Goal: Task Accomplishment & Management: Use online tool/utility

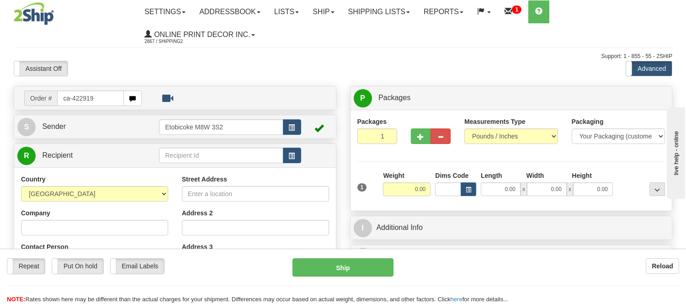
type input "ca-422919"
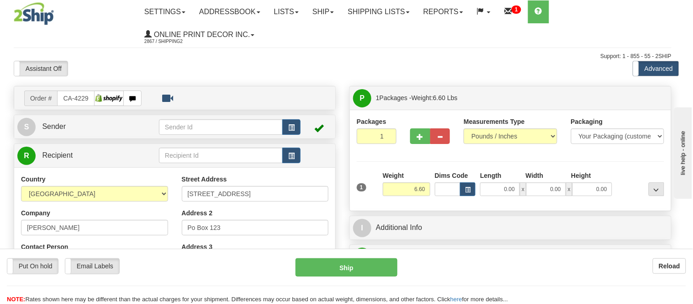
type input "[GEOGRAPHIC_DATA]"
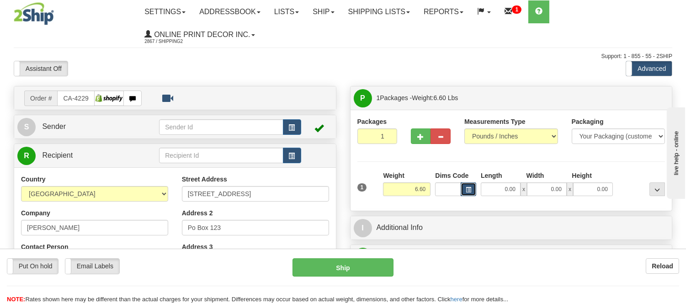
click at [471, 186] on button "button" at bounding box center [469, 189] width 16 height 14
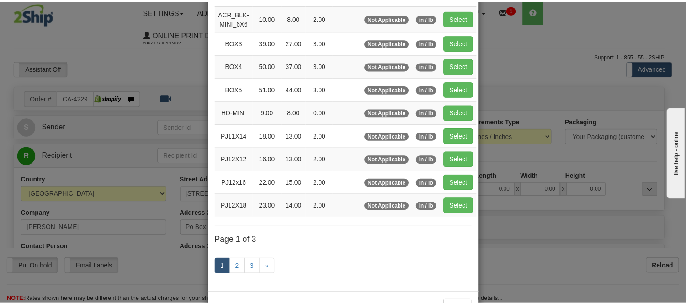
scroll to position [152, 0]
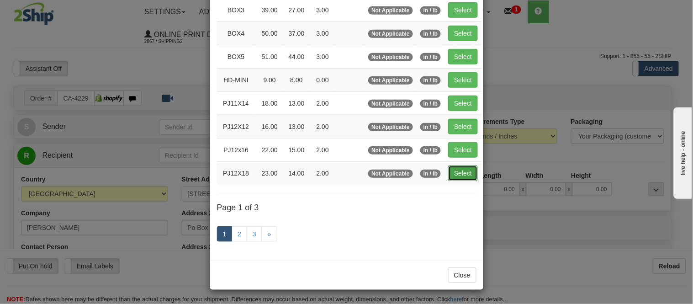
click at [463, 175] on button "Select" at bounding box center [463, 173] width 30 height 16
type input "PJ12X18"
type input "23.00"
type input "14.00"
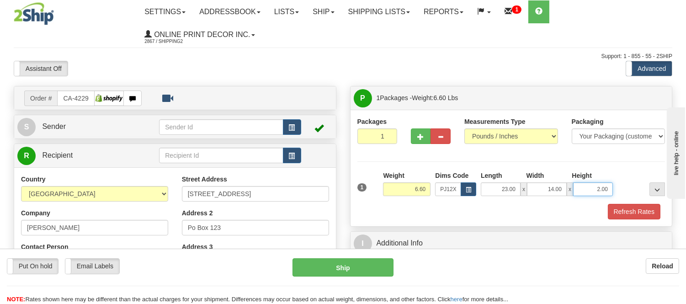
drag, startPoint x: 608, startPoint y: 188, endPoint x: 579, endPoint y: 174, distance: 32.7
click at [579, 174] on div "Length Width Height 23.00 x 14.00 x 2.00" at bounding box center [547, 183] width 137 height 25
click button "Delete" at bounding box center [0, 0] width 0 height 0
type input "4.00"
click at [650, 212] on button "Refresh Rates" at bounding box center [634, 212] width 53 height 16
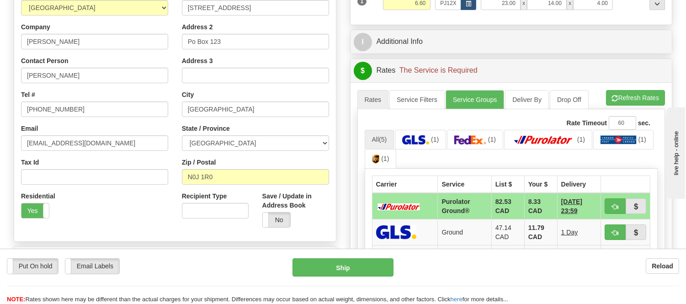
scroll to position [254, 0]
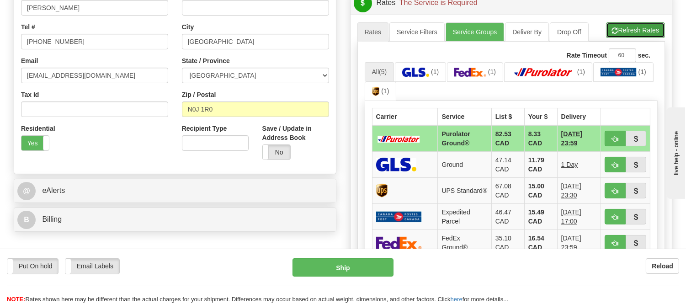
click at [626, 30] on button "Refresh Rates" at bounding box center [635, 30] width 59 height 16
click at [612, 131] on button "button" at bounding box center [615, 139] width 21 height 16
type input "260"
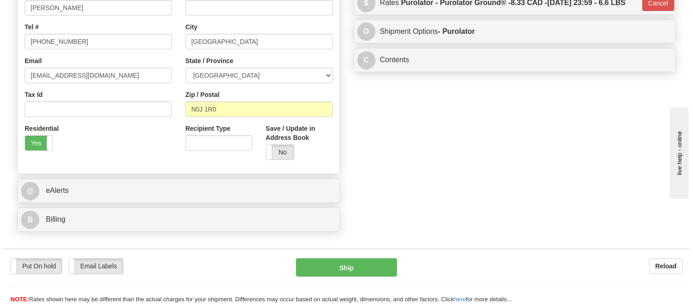
scroll to position [152, 0]
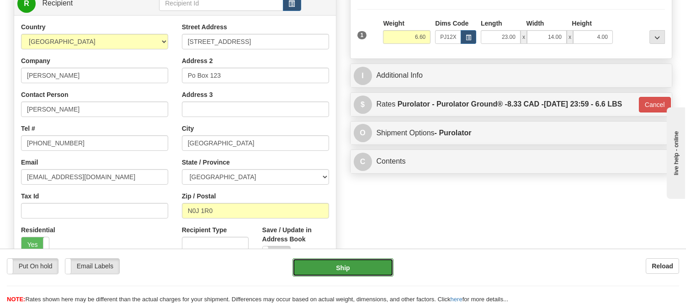
click at [335, 271] on button "Ship" at bounding box center [343, 267] width 101 height 18
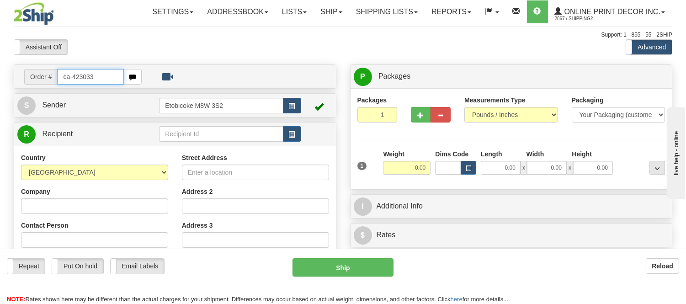
type input "ca-423033"
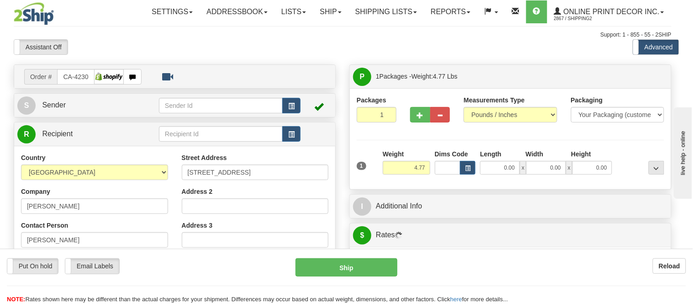
type input "ROCKLAND"
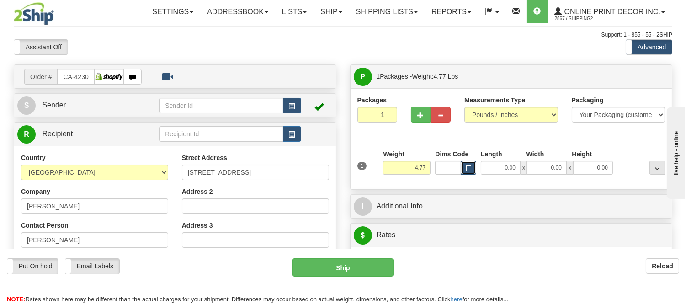
click at [468, 163] on button "button" at bounding box center [469, 168] width 16 height 14
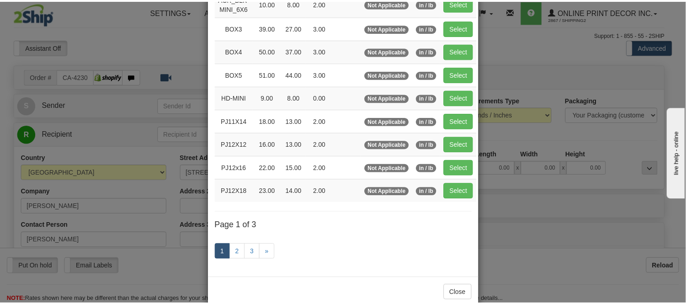
scroll to position [152, 0]
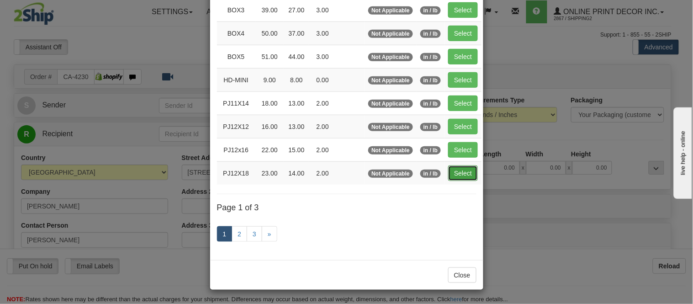
click at [457, 168] on button "Select" at bounding box center [463, 173] width 30 height 16
type input "PJ12X18"
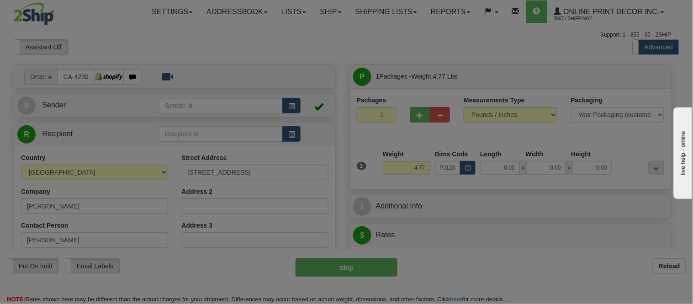
type input "23.00"
type input "14.00"
type input "2.00"
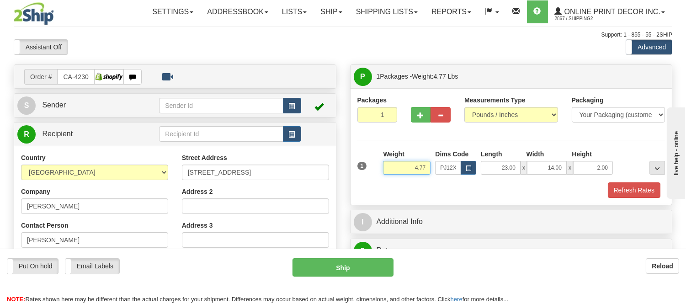
drag, startPoint x: 424, startPoint y: 168, endPoint x: 377, endPoint y: 170, distance: 47.6
click at [377, 170] on div "1 Weight 4.77 Dims Code x x" at bounding box center [511, 165] width 313 height 32
drag, startPoint x: 428, startPoint y: 166, endPoint x: 372, endPoint y: 170, distance: 56.4
click at [372, 170] on div "1 Weight 5.98 Dims Code x x" at bounding box center [511, 165] width 313 height 32
type input "6.20"
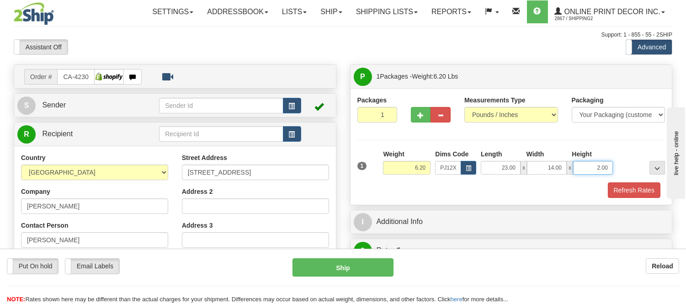
drag, startPoint x: 607, startPoint y: 169, endPoint x: 574, endPoint y: 168, distance: 33.4
click at [574, 168] on input "2.00" at bounding box center [593, 168] width 40 height 14
click button "Delete" at bounding box center [0, 0] width 0 height 0
type input "4.00"
click at [631, 190] on button "Refresh Rates" at bounding box center [634, 190] width 53 height 16
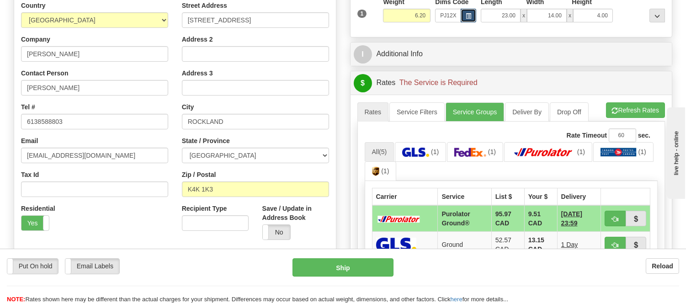
click at [467, 19] on span "button" at bounding box center [468, 16] width 5 height 5
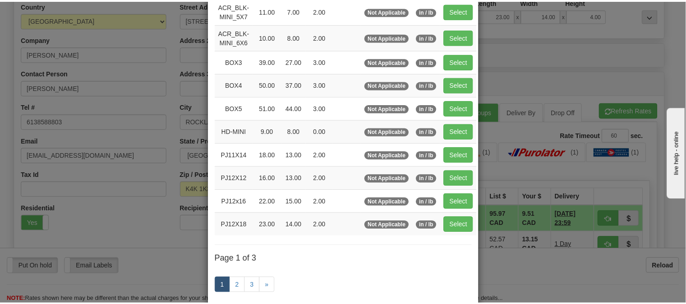
scroll to position [101, 0]
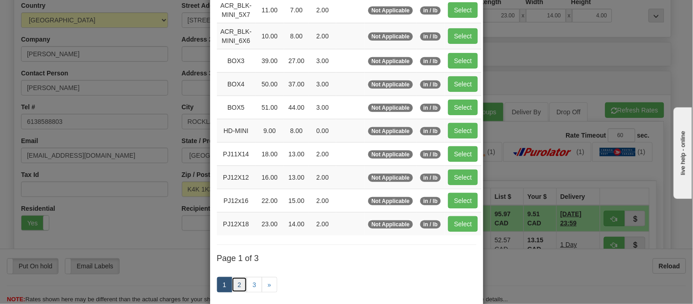
click at [235, 285] on link "2" at bounding box center [240, 285] width 16 height 16
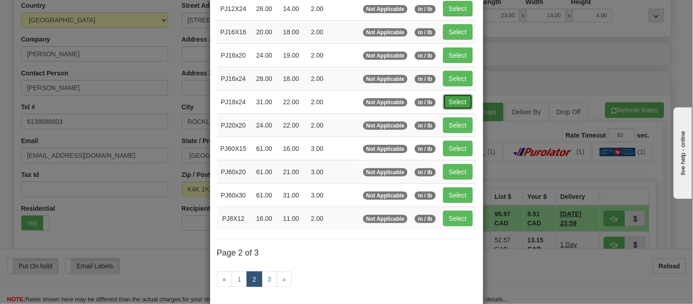
click at [448, 98] on button "Select" at bounding box center [458, 102] width 30 height 16
type input "PJ18x24"
type input "31.00"
type input "22.00"
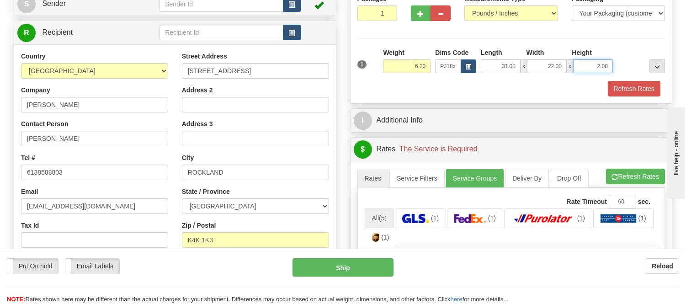
drag, startPoint x: 596, startPoint y: 64, endPoint x: 555, endPoint y: 63, distance: 40.7
click at [555, 63] on div "31.00 x 22.00 x 2.00" at bounding box center [547, 66] width 132 height 14
click at [623, 58] on div at bounding box center [641, 60] width 52 height 25
drag, startPoint x: 610, startPoint y: 67, endPoint x: 582, endPoint y: 69, distance: 28.0
click at [582, 69] on input "2.00" at bounding box center [593, 66] width 40 height 14
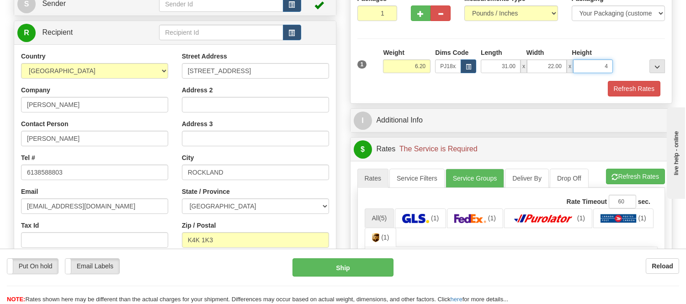
click button "Delete" at bounding box center [0, 0] width 0 height 0
type input "4.00"
click at [617, 94] on button "Refresh Rates" at bounding box center [634, 89] width 53 height 16
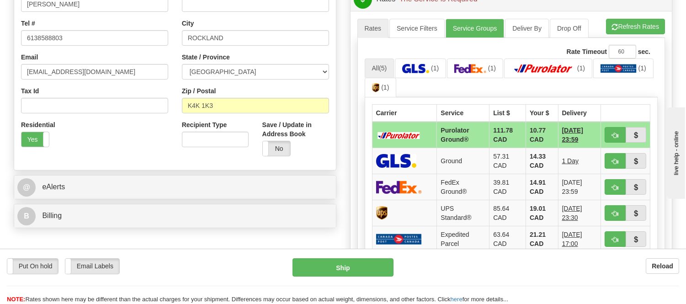
scroll to position [254, 0]
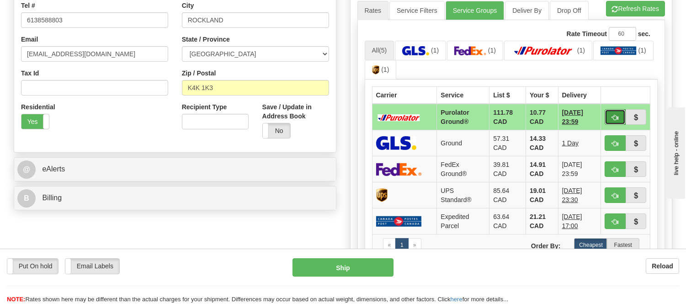
click at [612, 120] on span "button" at bounding box center [615, 118] width 6 height 6
type input "260"
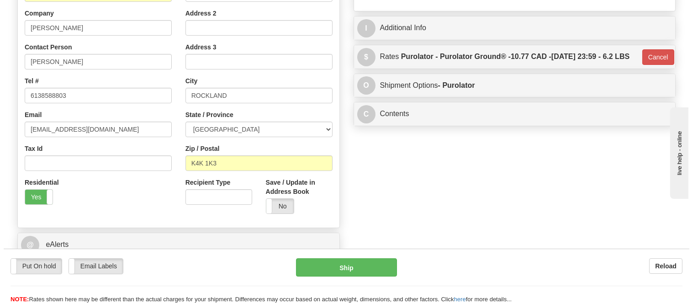
scroll to position [203, 0]
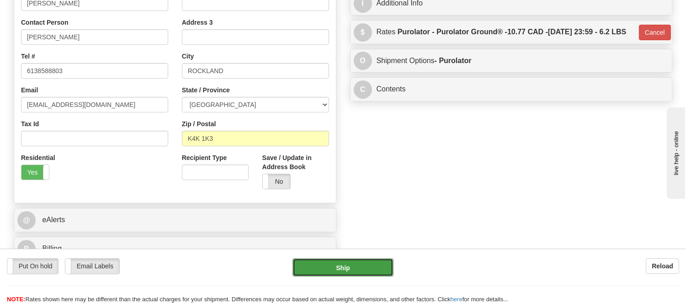
click at [352, 271] on button "Ship" at bounding box center [343, 267] width 101 height 18
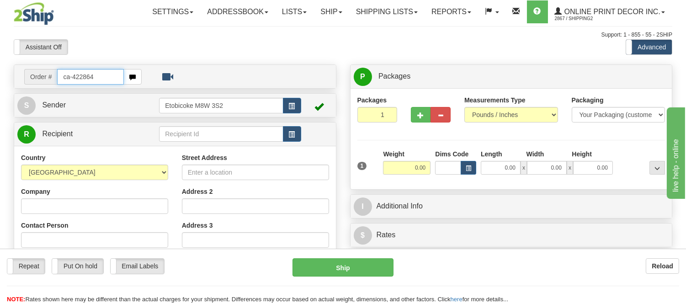
type input "ca-422864"
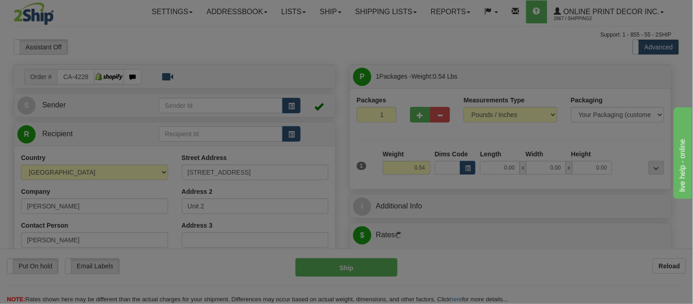
type input "CARLETON PLACE"
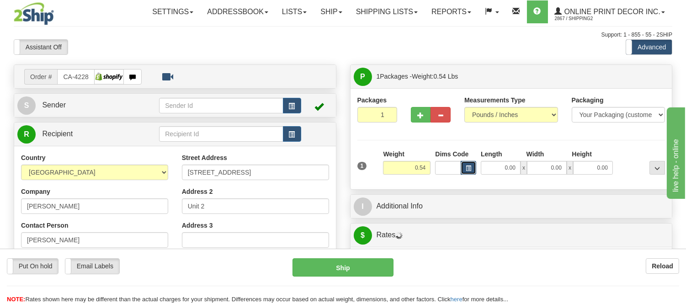
click at [468, 168] on span "button" at bounding box center [468, 168] width 5 height 5
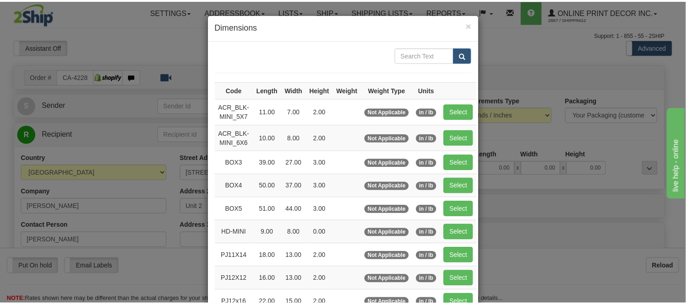
scroll to position [101, 0]
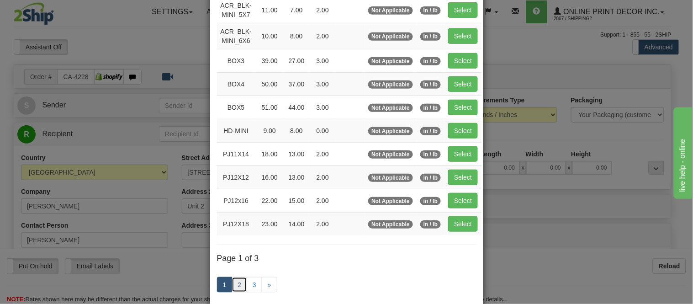
click at [236, 285] on link "2" at bounding box center [240, 285] width 16 height 16
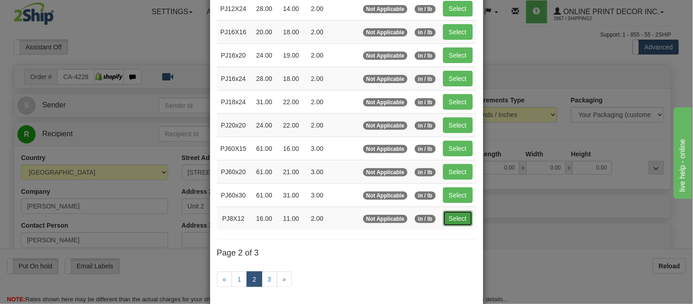
click at [463, 223] on button "Select" at bounding box center [458, 219] width 30 height 16
type input "PJ8X12"
type input "16.00"
type input "11.00"
type input "2.00"
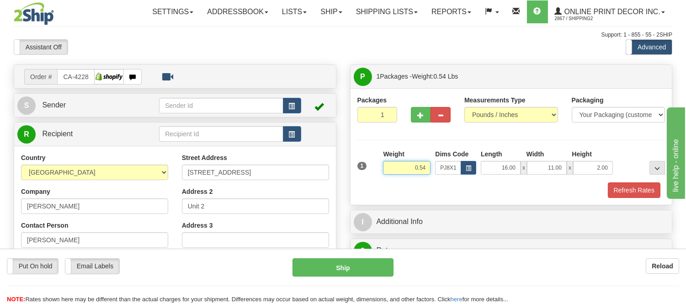
drag, startPoint x: 428, startPoint y: 168, endPoint x: 384, endPoint y: 156, distance: 45.6
click at [384, 156] on div "Weight 0.54" at bounding box center [407, 161] width 48 height 25
type input "1.20"
click at [631, 184] on button "Refresh Rates" at bounding box center [634, 190] width 53 height 16
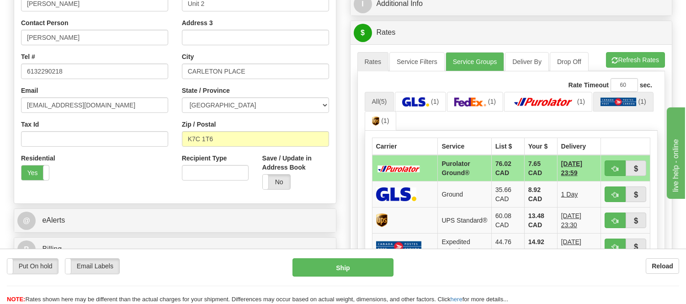
scroll to position [203, 0]
click at [617, 162] on button "button" at bounding box center [615, 168] width 21 height 16
type input "260"
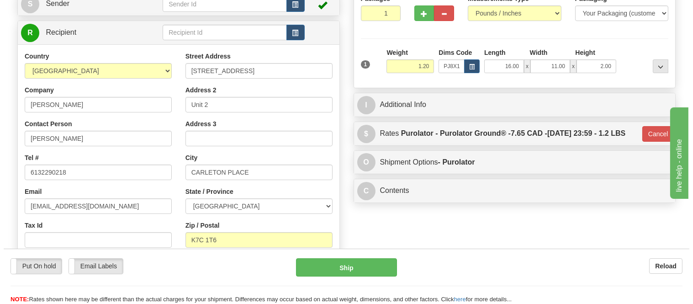
scroll to position [0, 0]
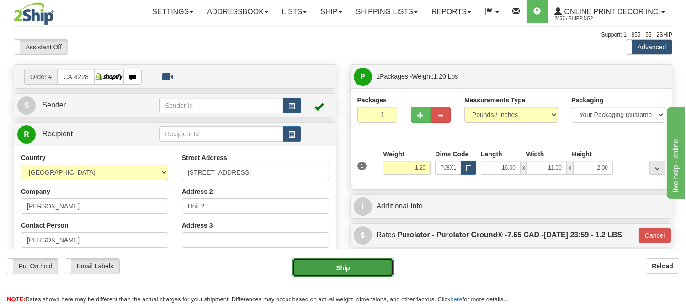
click at [351, 275] on button "Ship" at bounding box center [343, 267] width 101 height 18
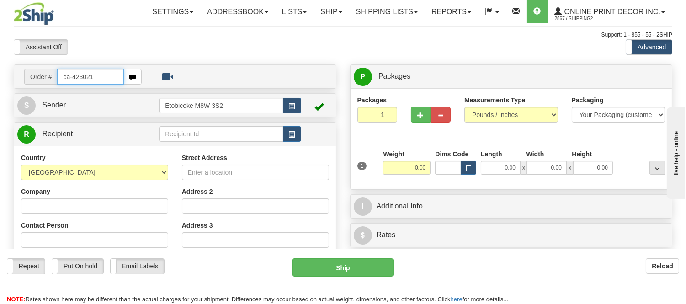
type input "ca-423021"
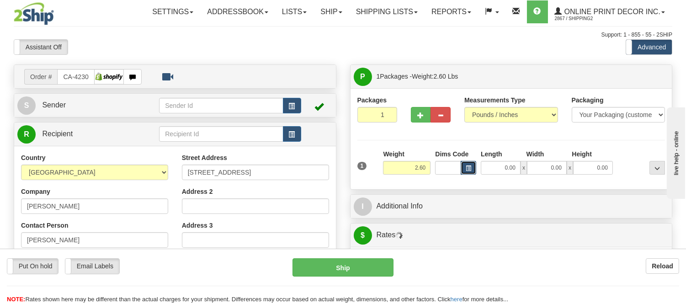
click at [472, 170] on button "button" at bounding box center [469, 168] width 16 height 14
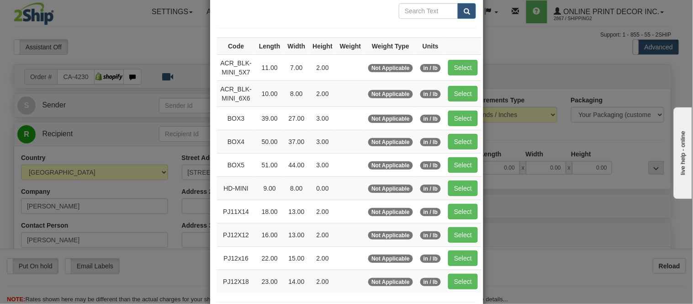
scroll to position [101, 0]
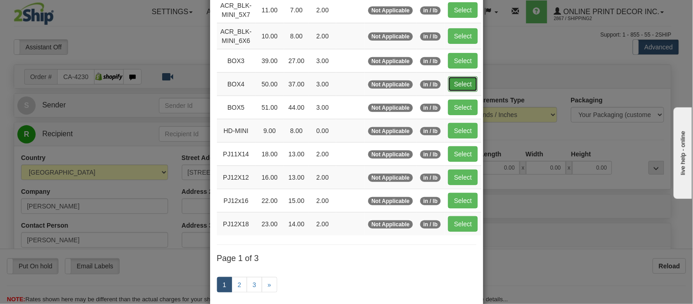
click at [463, 79] on button "Select" at bounding box center [463, 84] width 30 height 16
type input "BOX4"
type input "50.00"
type input "37.00"
type input "3.00"
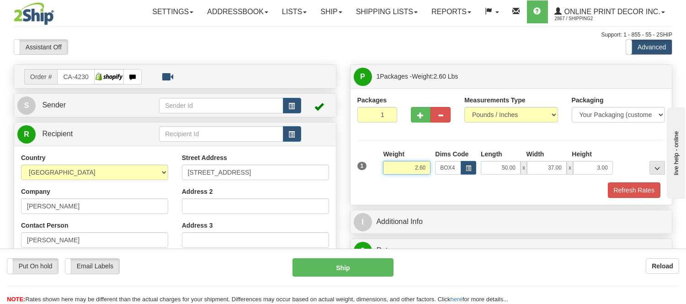
drag, startPoint x: 427, startPoint y: 165, endPoint x: 376, endPoint y: 171, distance: 51.5
click at [376, 171] on div "1 Weight 2.60 Dims Code BOX4" at bounding box center [511, 165] width 313 height 32
type input "14.87"
click at [417, 108] on button "button" at bounding box center [421, 115] width 20 height 16
radio input "true"
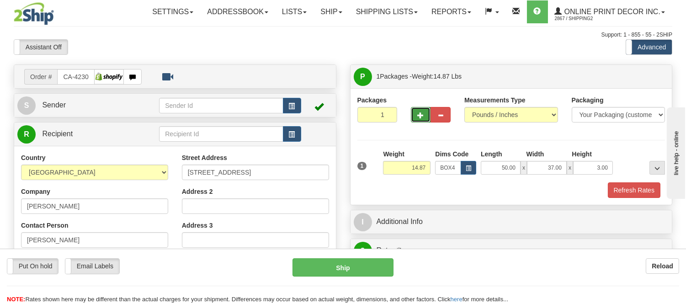
type input "2"
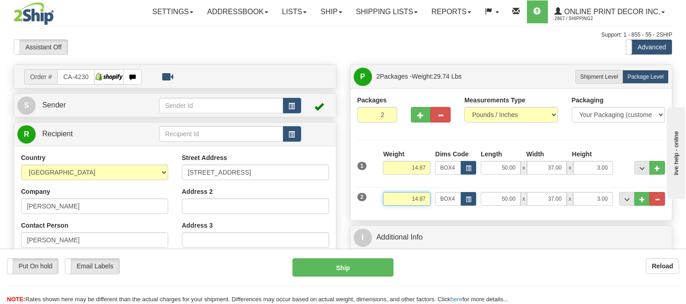
drag, startPoint x: 427, startPoint y: 198, endPoint x: 369, endPoint y: 191, distance: 58.5
click at [369, 191] on div "2 Weight 14.87 Dims Code BOX4 Length Width x" at bounding box center [511, 197] width 313 height 31
type input "1.10"
click at [466, 208] on div "2 Weight 1.10 Dims Code BOX4 Length Width x" at bounding box center [511, 197] width 313 height 31
click at [466, 198] on span "button" at bounding box center [468, 199] width 5 height 5
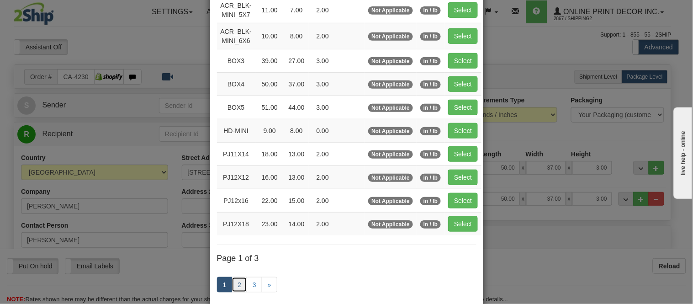
click at [241, 285] on link "2" at bounding box center [240, 285] width 16 height 16
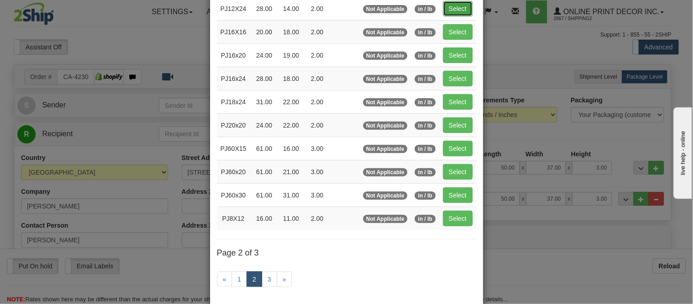
click at [449, 6] on button "Select" at bounding box center [458, 9] width 30 height 16
type input "PJ12X24"
type input "28.00"
type input "14.00"
type input "2.00"
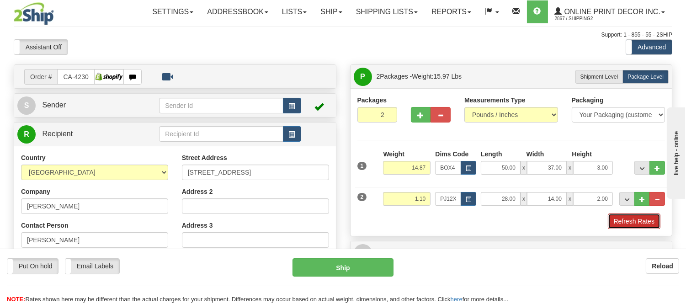
click at [627, 223] on button "Refresh Rates" at bounding box center [634, 221] width 53 height 16
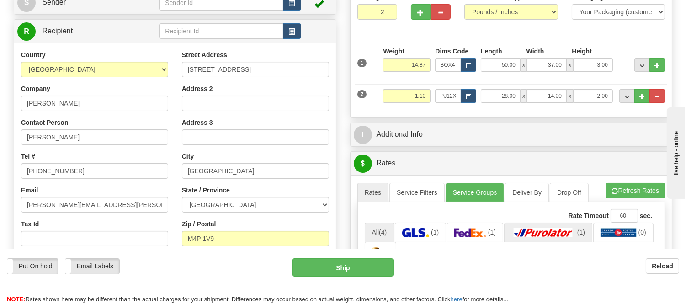
scroll to position [203, 0]
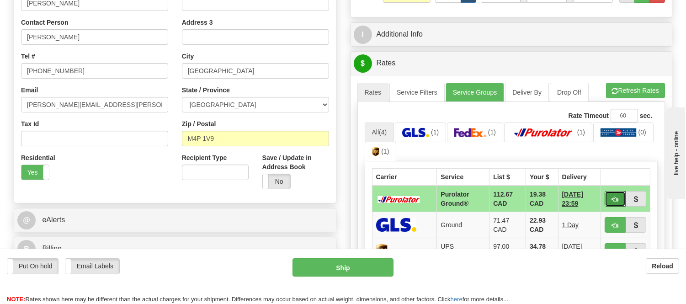
click at [613, 197] on span "button" at bounding box center [615, 200] width 6 height 6
type input "260"
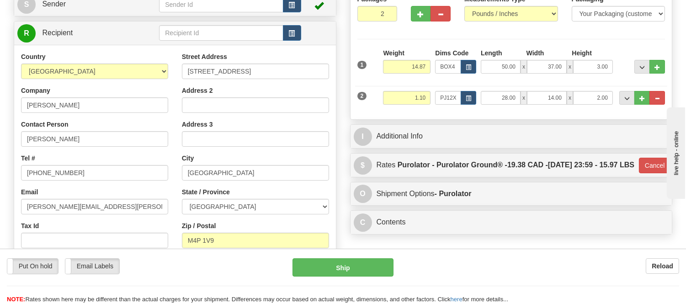
scroll to position [101, 0]
click at [643, 173] on button "Cancel" at bounding box center [655, 165] width 32 height 16
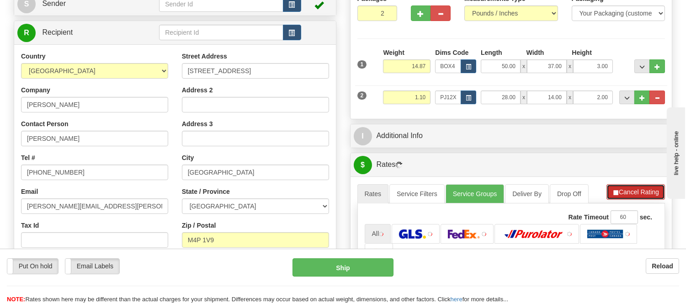
click at [638, 190] on button "Cancel Rating" at bounding box center [636, 192] width 59 height 16
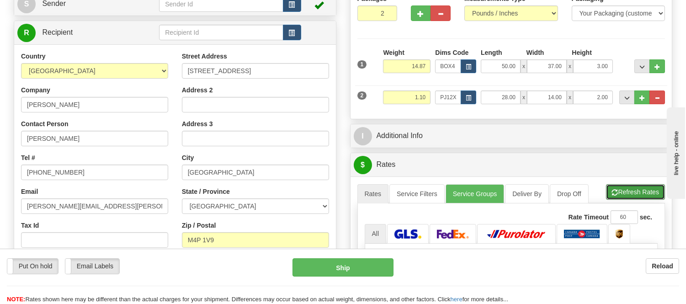
click at [638, 190] on button "Refresh Rates" at bounding box center [635, 192] width 59 height 16
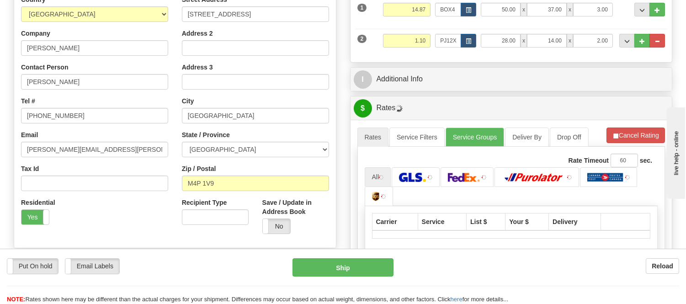
scroll to position [254, 0]
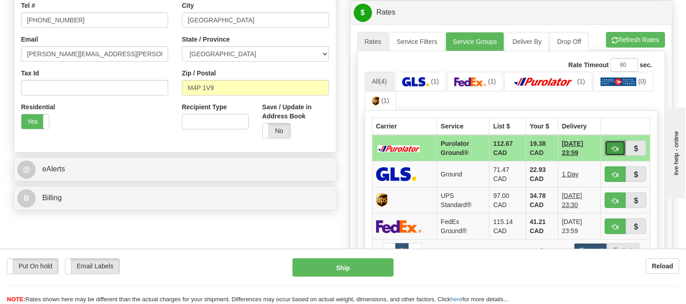
click at [610, 145] on button "button" at bounding box center [615, 148] width 21 height 16
type input "260"
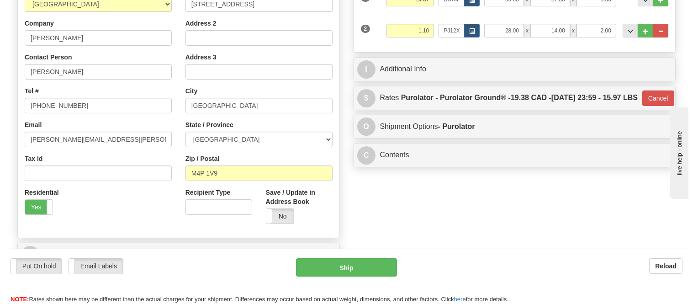
scroll to position [51, 0]
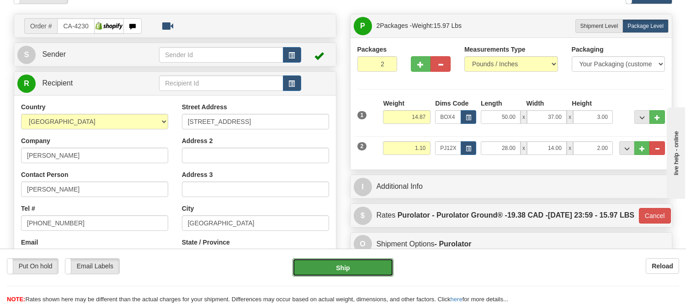
click at [348, 266] on button "Ship" at bounding box center [343, 267] width 101 height 18
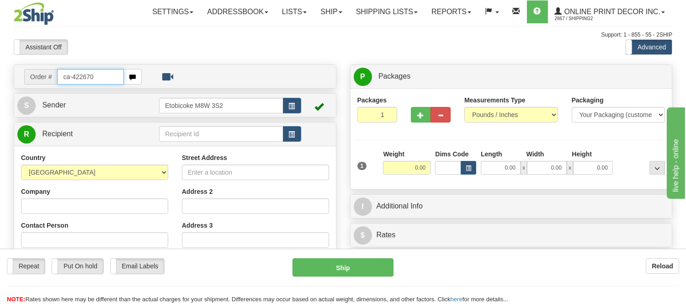
type input "ca-422670"
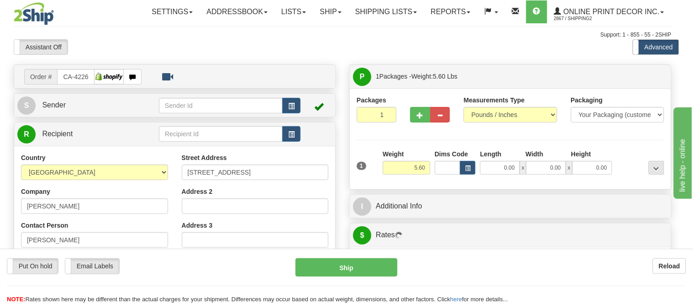
type input "MONCTON"
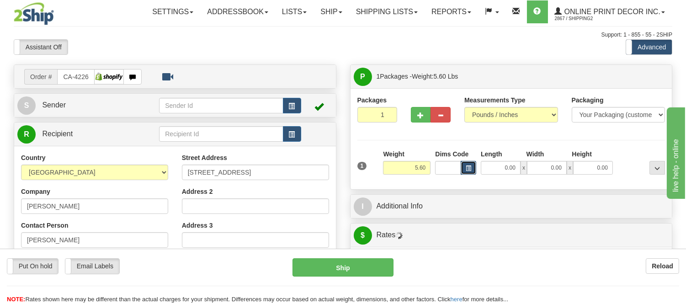
click at [469, 169] on span "button" at bounding box center [468, 168] width 5 height 5
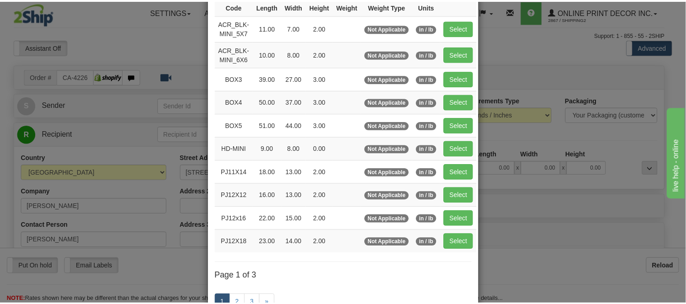
scroll to position [101, 0]
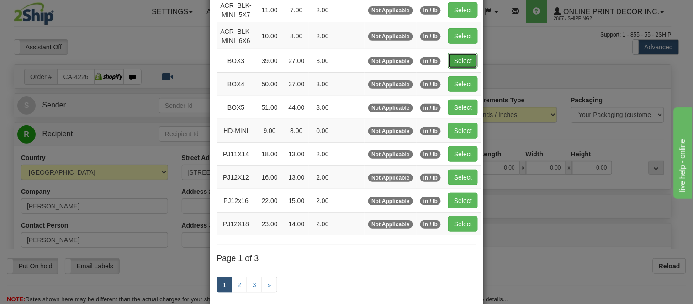
click at [459, 63] on button "Select" at bounding box center [463, 61] width 30 height 16
type input "BOX3"
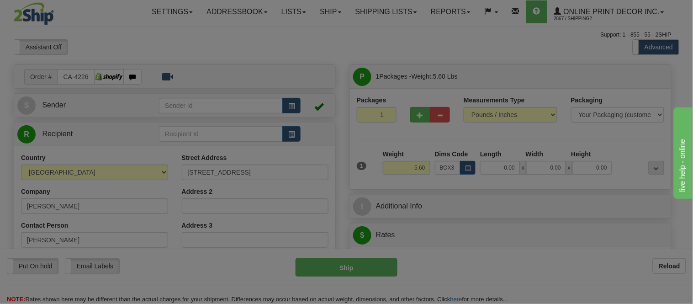
type input "39.00"
type input "27.00"
type input "3.00"
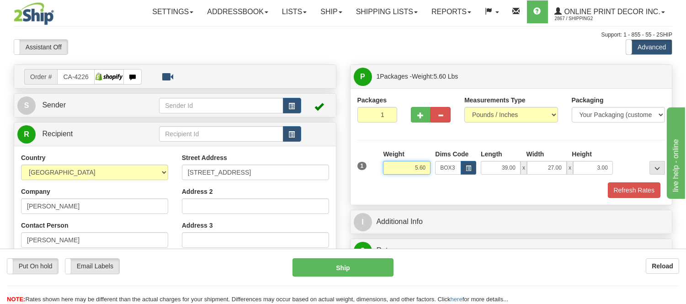
drag, startPoint x: 426, startPoint y: 168, endPoint x: 366, endPoint y: 170, distance: 60.8
click at [366, 170] on div "1 Weight 5.60 Dims Code BOX3" at bounding box center [511, 165] width 313 height 32
type input "11.98"
drag, startPoint x: 615, startPoint y: 194, endPoint x: 620, endPoint y: 191, distance: 5.6
click at [616, 194] on button "Refresh Rates" at bounding box center [634, 190] width 53 height 16
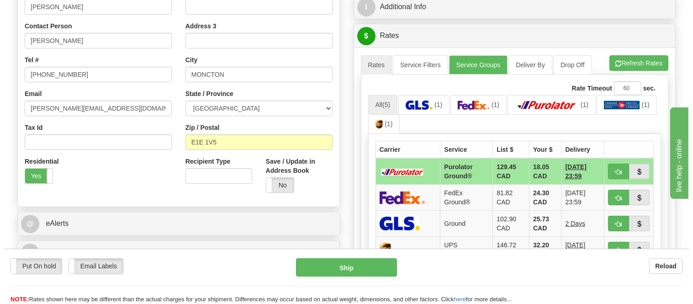
scroll to position [254, 0]
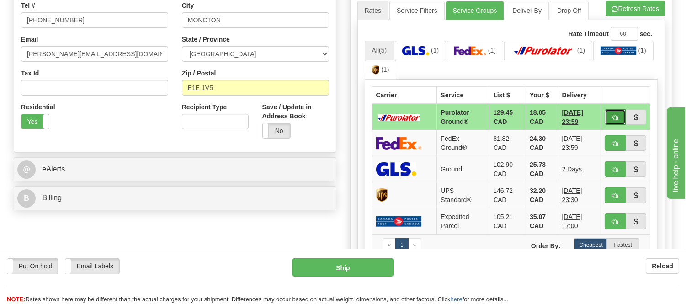
click at [609, 113] on button "button" at bounding box center [615, 117] width 21 height 16
type input "260"
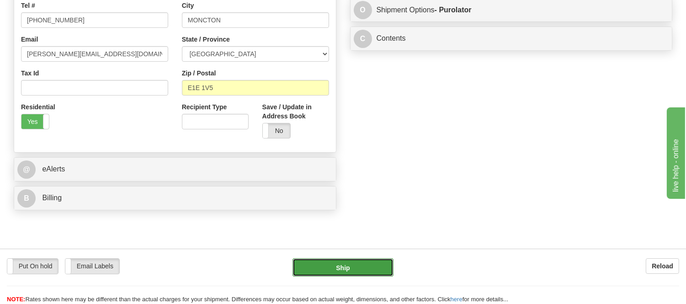
click at [367, 264] on button "Ship" at bounding box center [343, 267] width 101 height 18
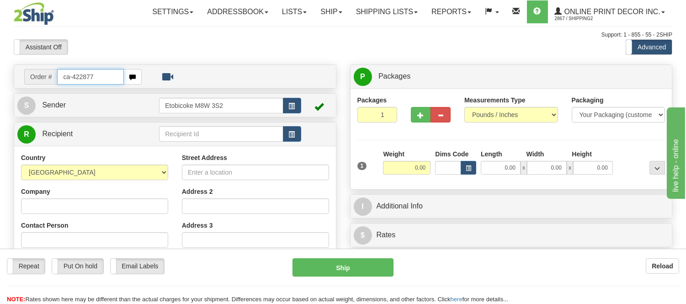
type input "ca-422877"
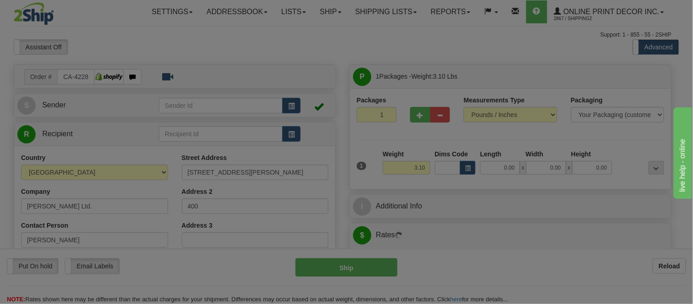
type input "[GEOGRAPHIC_DATA]"
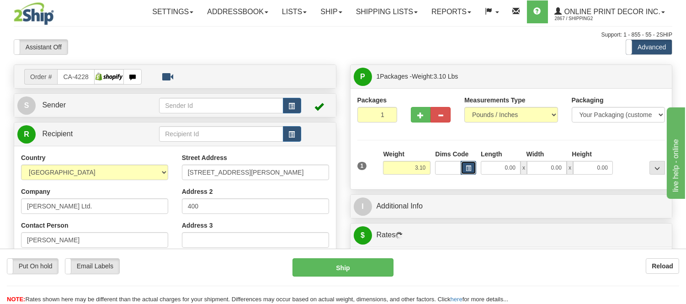
click at [466, 166] on span "button" at bounding box center [468, 168] width 5 height 5
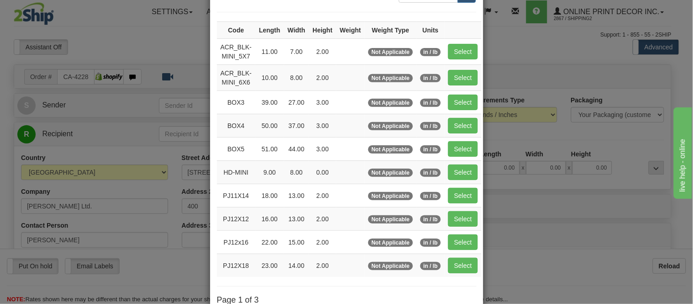
scroll to position [152, 0]
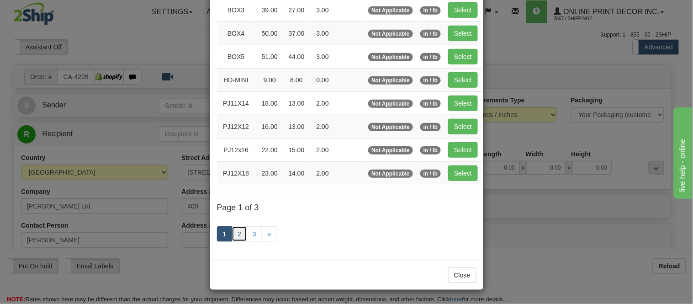
click at [239, 234] on link "2" at bounding box center [240, 234] width 16 height 16
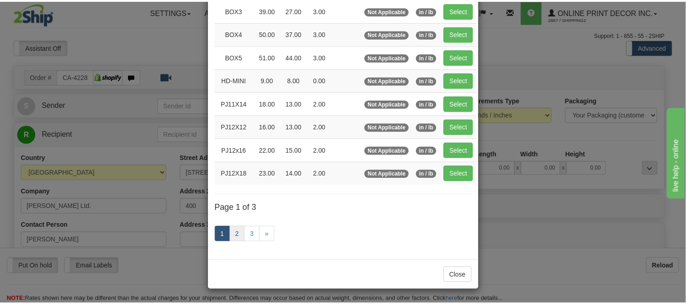
scroll to position [149, 0]
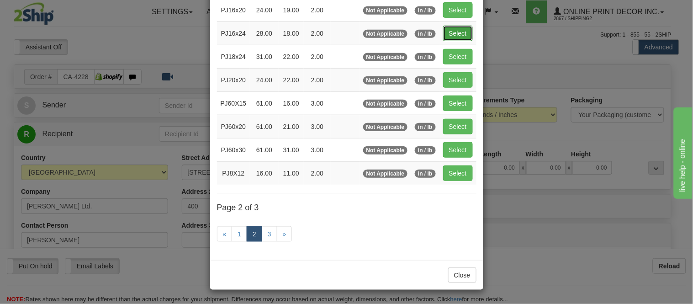
click at [455, 26] on button "Select" at bounding box center [458, 34] width 30 height 16
type input "PJ16x24"
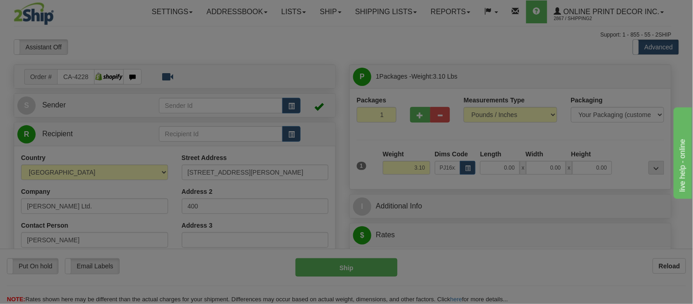
type input "28.00"
type input "18.00"
type input "2.00"
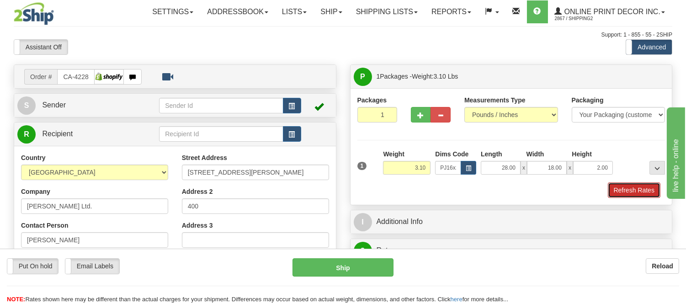
click at [624, 188] on button "Refresh Rates" at bounding box center [634, 190] width 53 height 16
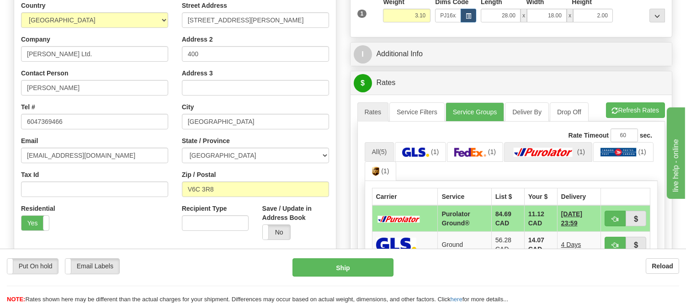
scroll to position [254, 0]
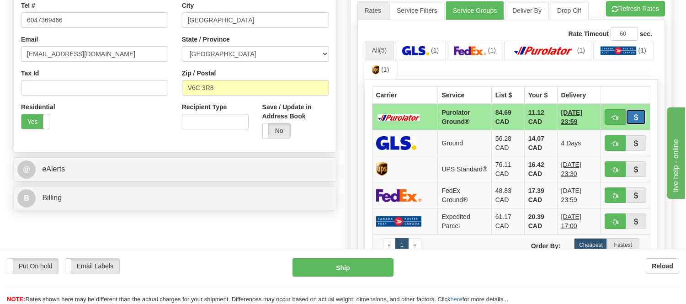
click at [626, 117] on button "button" at bounding box center [636, 117] width 21 height 16
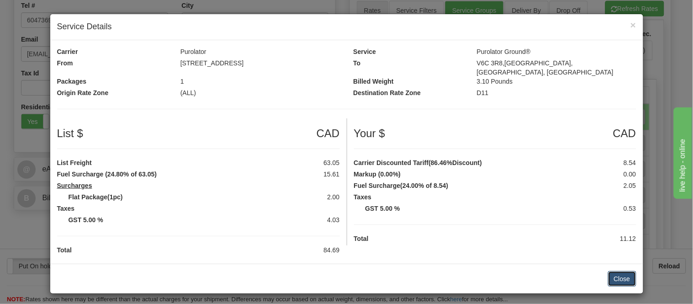
click at [622, 272] on button "Close" at bounding box center [622, 279] width 28 height 16
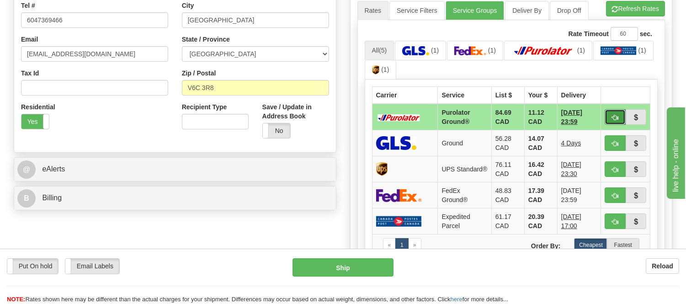
click at [613, 116] on span "button" at bounding box center [615, 118] width 6 height 6
type input "260"
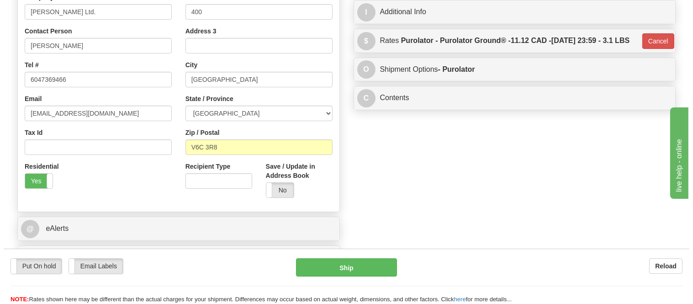
scroll to position [101, 0]
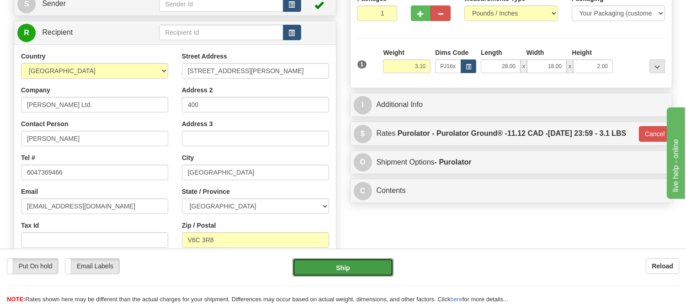
click at [358, 266] on button "Ship" at bounding box center [343, 267] width 101 height 18
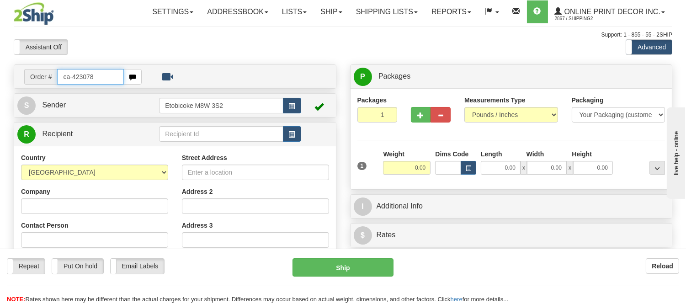
type input "ca-423078"
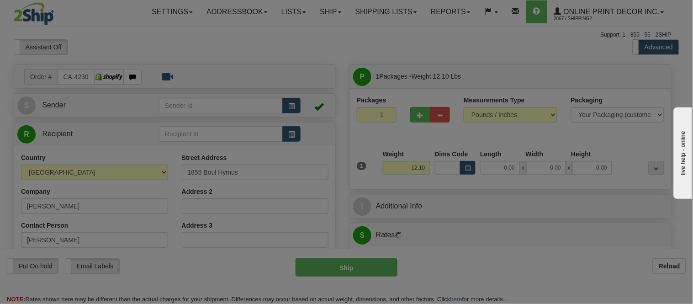
type input "DORVAL"
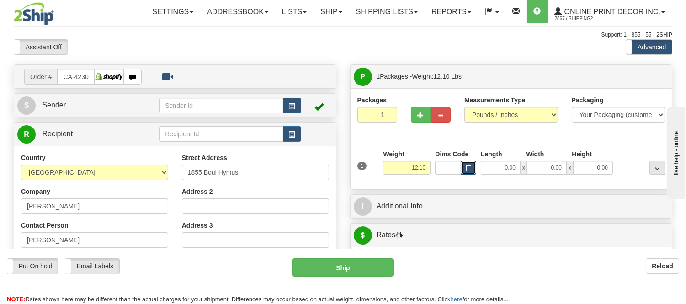
click at [468, 172] on button "button" at bounding box center [469, 168] width 16 height 14
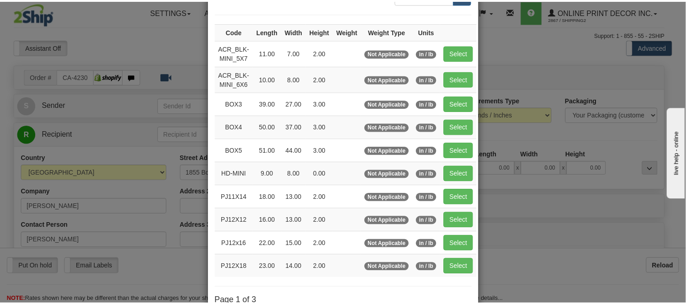
scroll to position [152, 0]
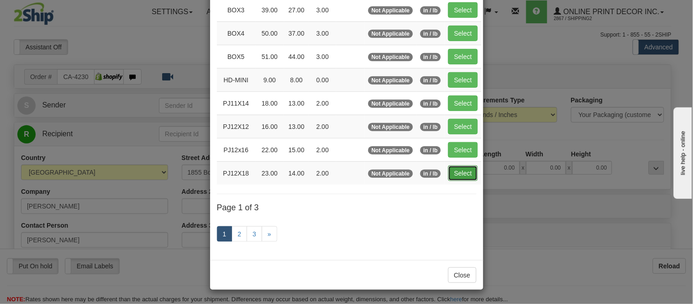
click at [463, 176] on button "Select" at bounding box center [463, 173] width 30 height 16
type input "PJ12X18"
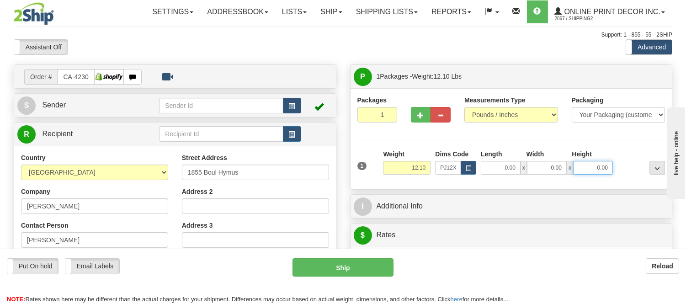
type input "23.00"
type input "14.00"
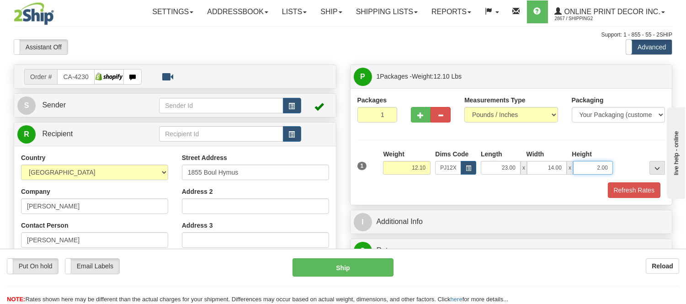
drag, startPoint x: 609, startPoint y: 167, endPoint x: 579, endPoint y: 172, distance: 30.7
click at [579, 172] on input "2.00" at bounding box center [593, 168] width 40 height 14
click button "Delete" at bounding box center [0, 0] width 0 height 0
type input "6.00"
click at [641, 193] on button "Refresh Rates" at bounding box center [634, 190] width 53 height 16
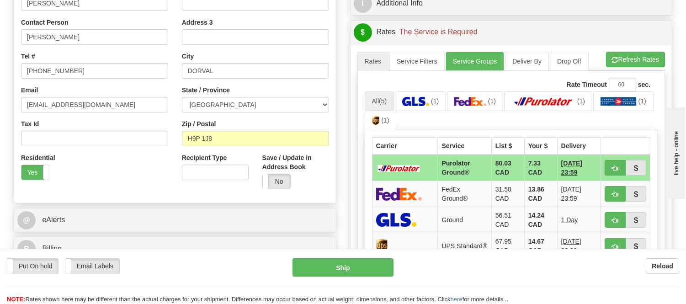
scroll to position [254, 0]
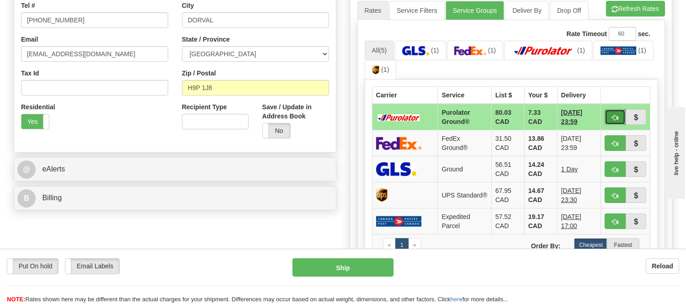
click at [607, 113] on button "button" at bounding box center [615, 117] width 21 height 16
type input "260"
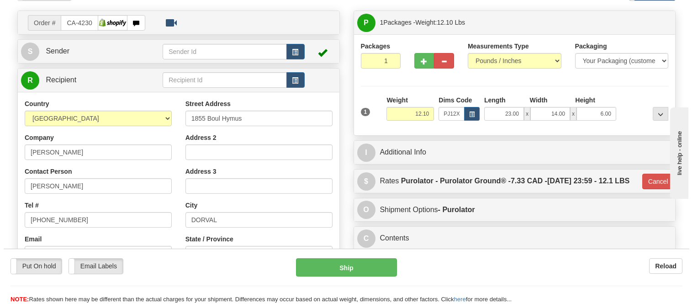
scroll to position [0, 0]
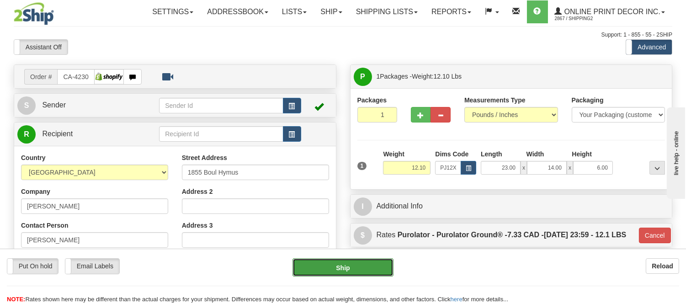
click at [346, 270] on button "Ship" at bounding box center [343, 267] width 101 height 18
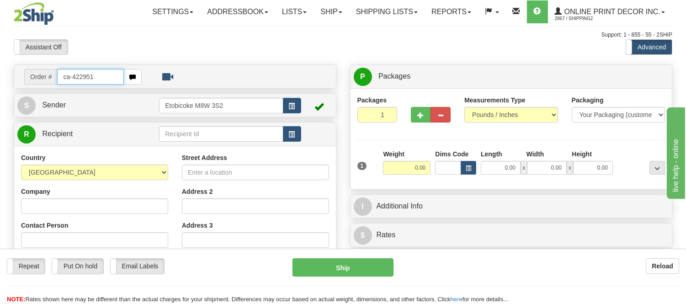
type input "ca-422951"
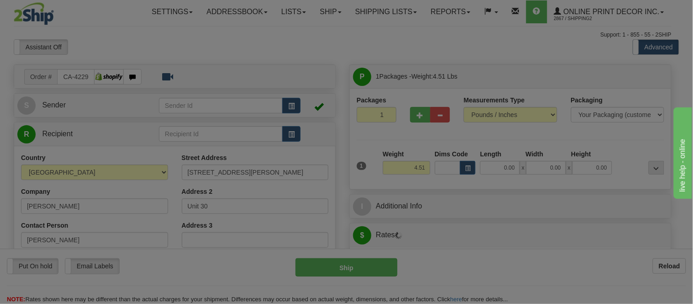
type input "[GEOGRAPHIC_DATA]"
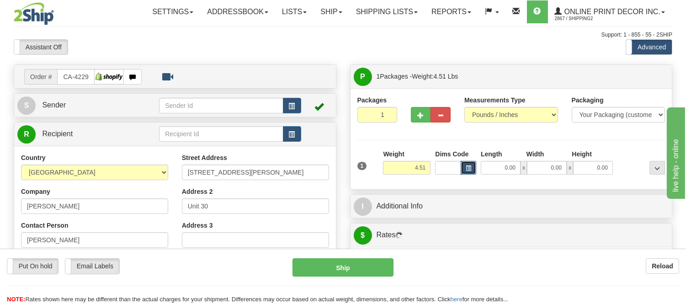
click at [469, 170] on span "button" at bounding box center [468, 168] width 5 height 5
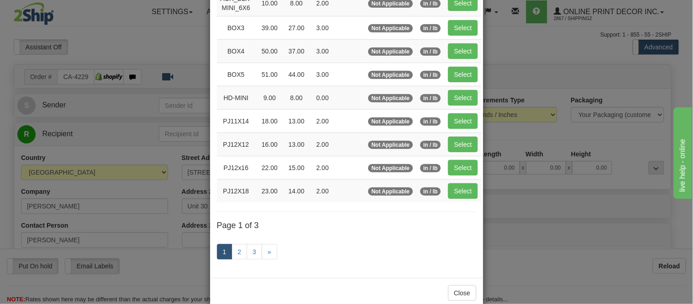
scroll to position [152, 0]
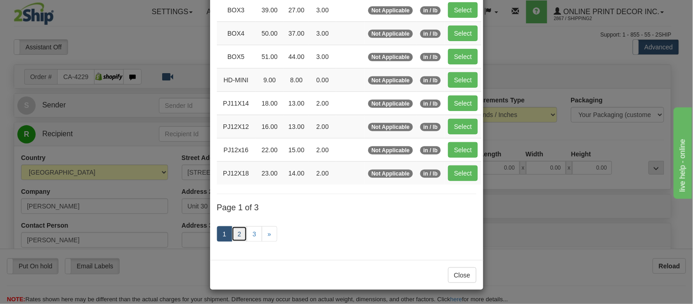
click at [240, 235] on link "2" at bounding box center [240, 234] width 16 height 16
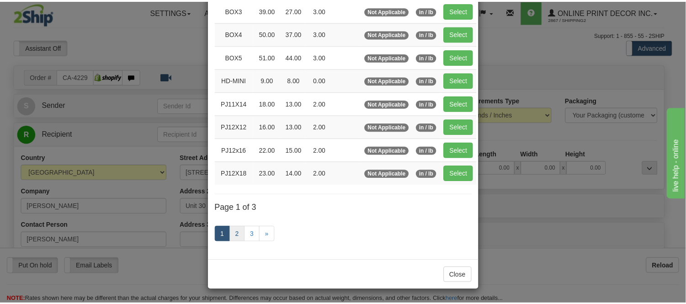
scroll to position [149, 0]
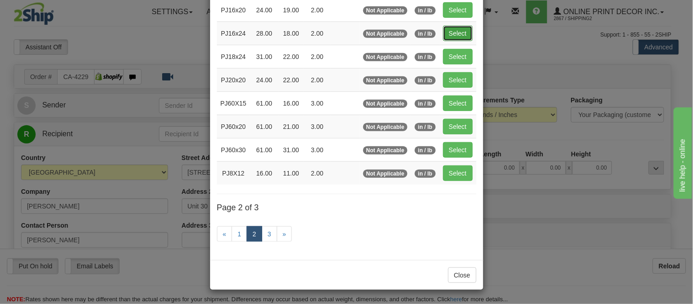
click at [467, 32] on button "Select" at bounding box center [458, 34] width 30 height 16
type input "PJ16x24"
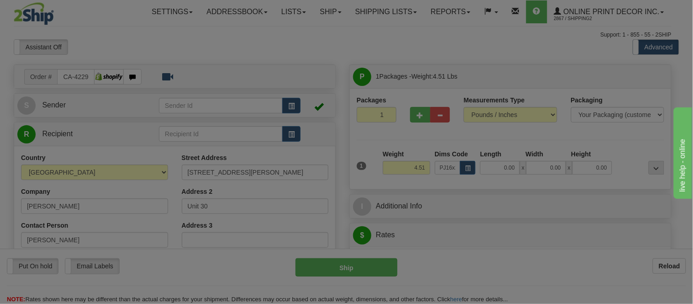
type input "28.00"
type input "18.00"
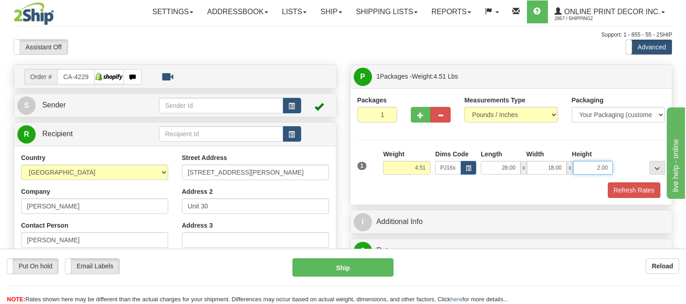
drag, startPoint x: 611, startPoint y: 167, endPoint x: 562, endPoint y: 183, distance: 51.6
click at [562, 183] on div "1 Weight 4.51 Dims Code PJ16x24 Length Width Height x x" at bounding box center [511, 173] width 308 height 48
click button "Delete" at bounding box center [0, 0] width 0 height 0
type input "4.00"
click at [615, 187] on button "Refresh Rates" at bounding box center [634, 190] width 53 height 16
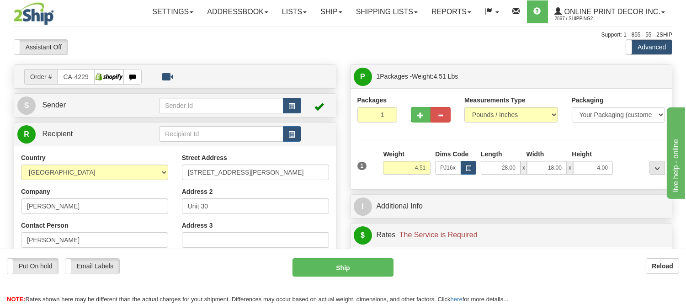
scroll to position [203, 0]
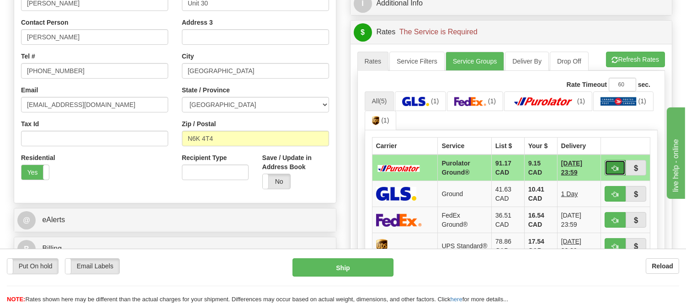
click at [609, 166] on button "button" at bounding box center [615, 168] width 21 height 16
type input "260"
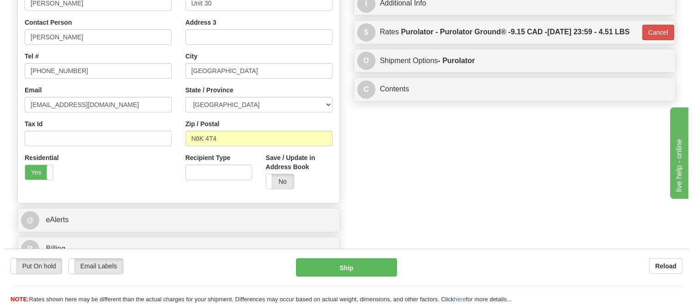
scroll to position [0, 0]
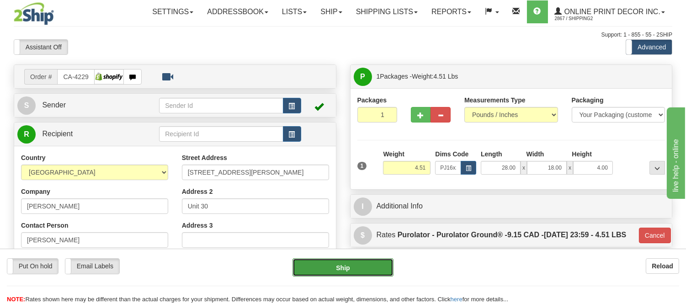
click at [341, 267] on button "Ship" at bounding box center [343, 267] width 101 height 18
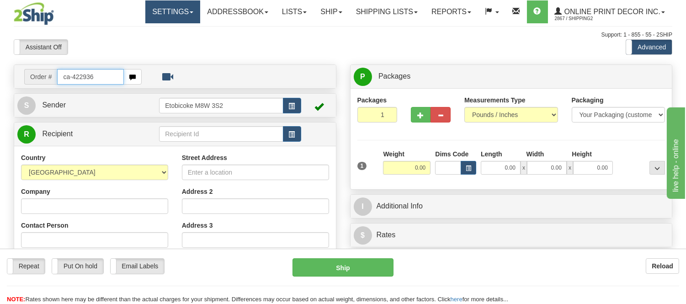
type input "ca-422936"
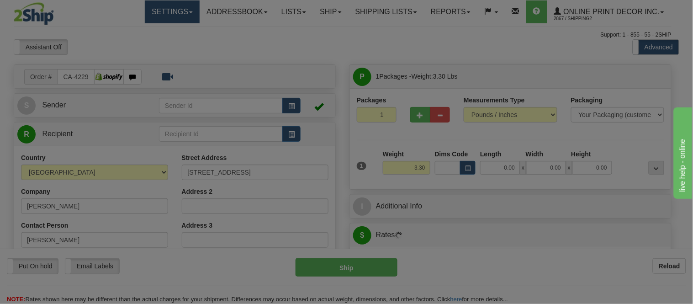
type input "GUELPH"
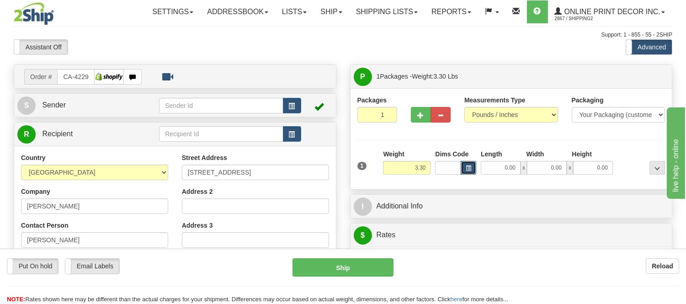
click at [467, 169] on span "button" at bounding box center [468, 168] width 5 height 5
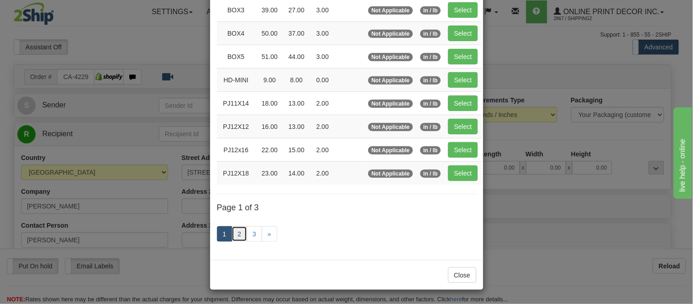
click at [236, 235] on link "2" at bounding box center [240, 234] width 16 height 16
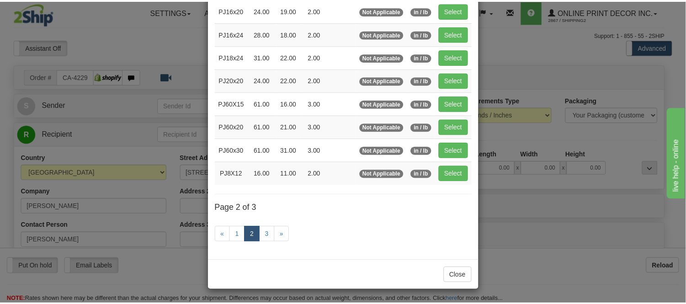
scroll to position [149, 0]
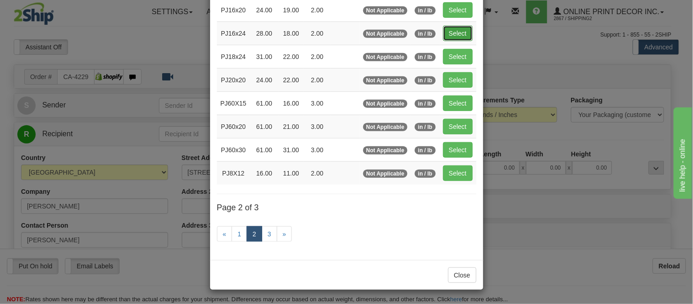
click at [452, 29] on button "Select" at bounding box center [458, 34] width 30 height 16
type input "PJ16x24"
type input "28.00"
type input "18.00"
type input "2.00"
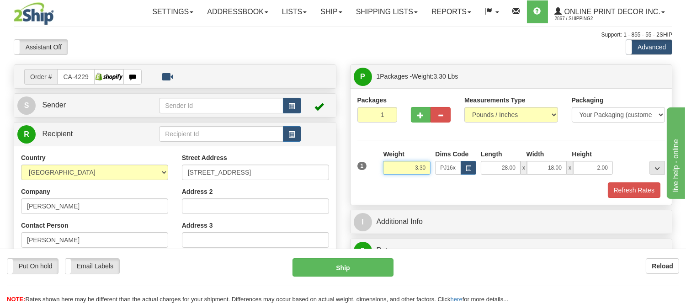
drag, startPoint x: 428, startPoint y: 165, endPoint x: 385, endPoint y: 170, distance: 43.7
click at [385, 170] on input "3.30" at bounding box center [407, 168] width 48 height 14
type input "5.98"
click at [620, 185] on button "Refresh Rates" at bounding box center [634, 190] width 53 height 16
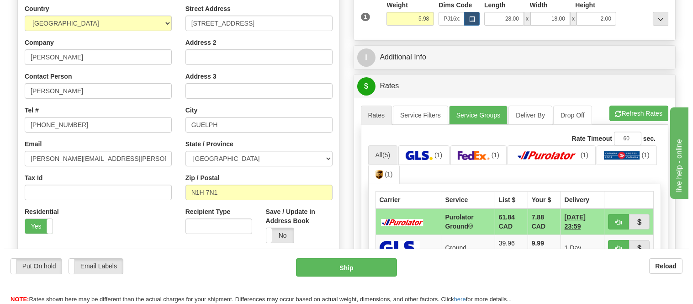
scroll to position [203, 0]
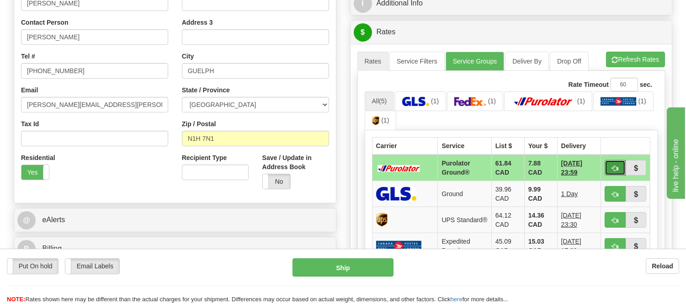
click at [607, 161] on button "button" at bounding box center [615, 168] width 21 height 16
type input "260"
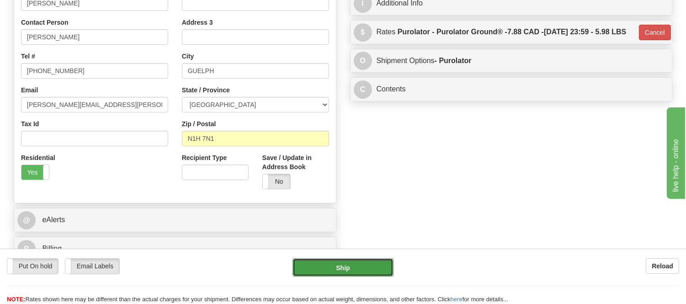
click at [321, 260] on button "Ship" at bounding box center [343, 267] width 101 height 18
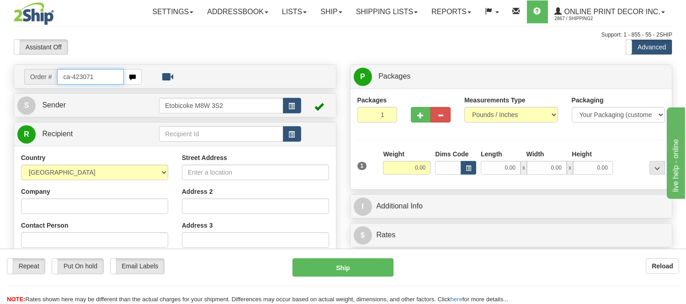
type input "ca-423071"
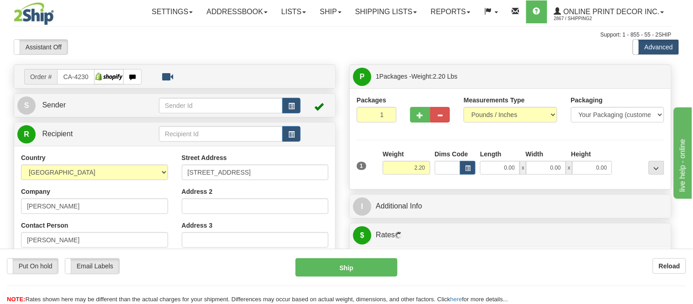
type input "COURTENAY"
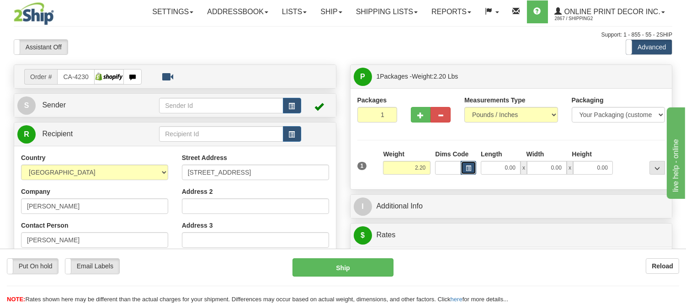
click at [467, 172] on button "button" at bounding box center [469, 168] width 16 height 14
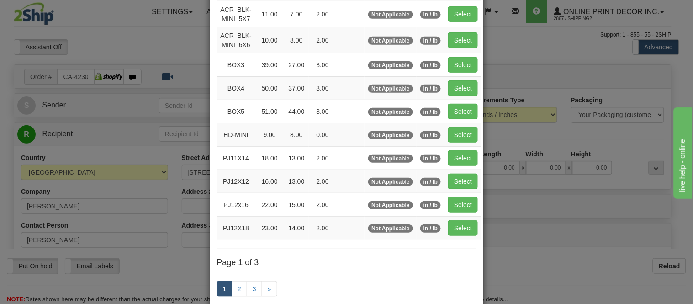
scroll to position [152, 0]
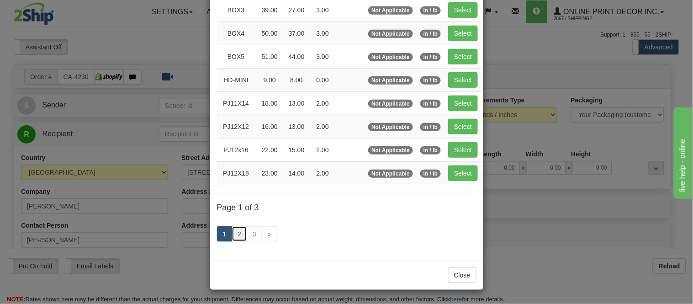
click at [237, 232] on link "2" at bounding box center [240, 234] width 16 height 16
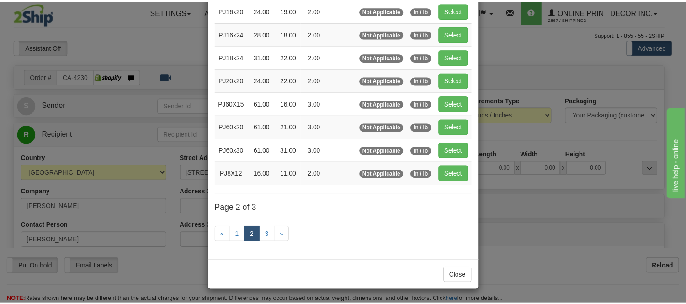
scroll to position [149, 0]
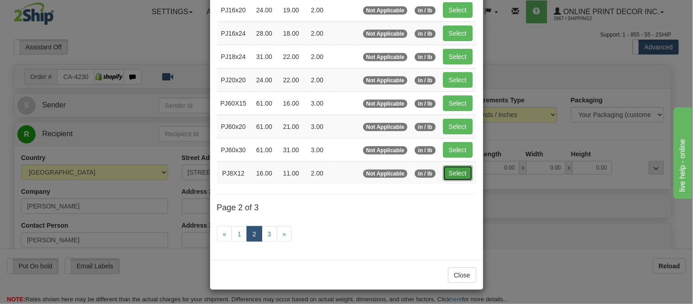
click at [451, 172] on button "Select" at bounding box center [458, 173] width 30 height 16
type input "PJ8X12"
type input "16.00"
type input "11.00"
type input "2.00"
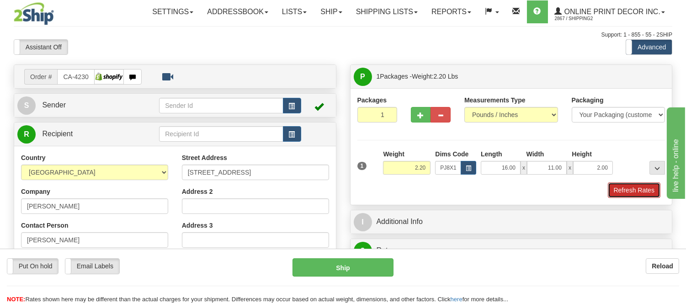
click at [651, 197] on button "Refresh Rates" at bounding box center [634, 190] width 53 height 16
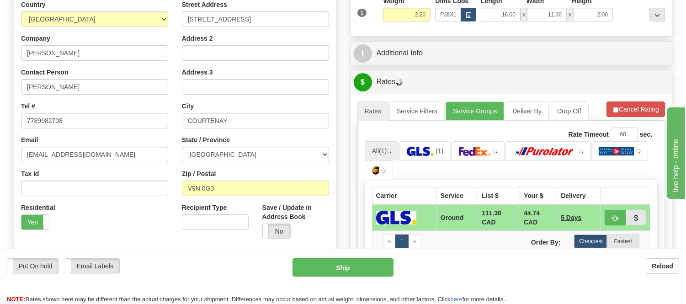
scroll to position [215, 0]
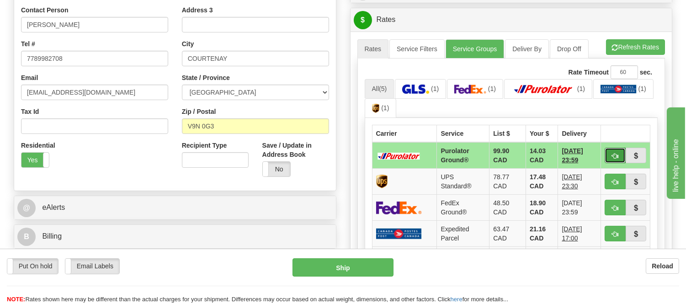
click at [610, 154] on button "button" at bounding box center [615, 156] width 21 height 16
type input "260"
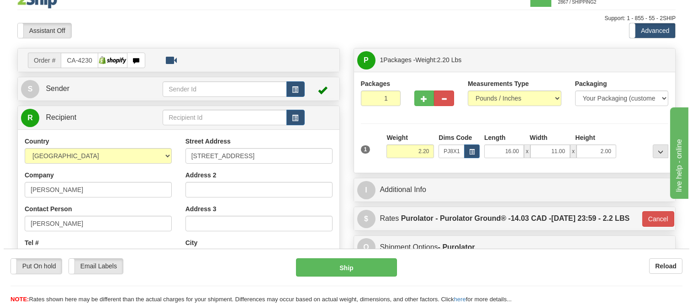
scroll to position [12, 0]
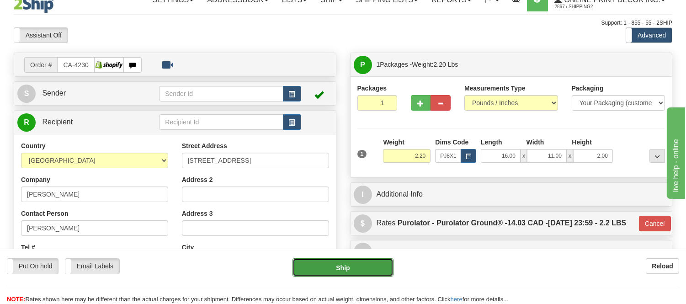
click at [362, 261] on button "Ship" at bounding box center [343, 267] width 101 height 18
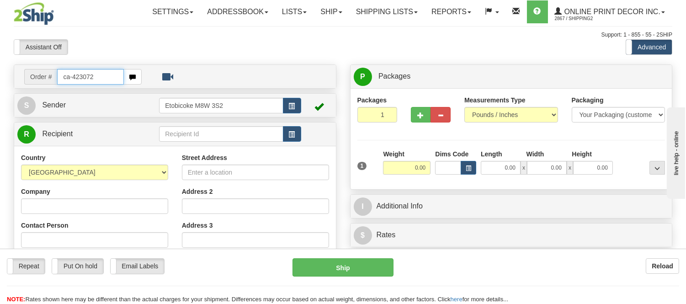
type input "ca-423072"
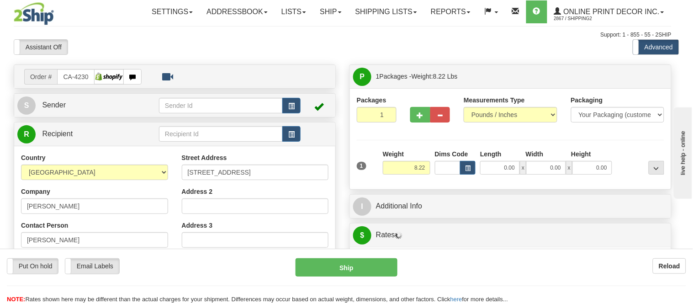
type input "HAMPSTEAD"
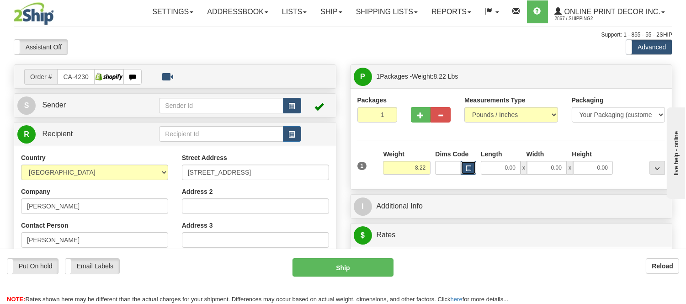
click at [467, 170] on span "button" at bounding box center [468, 168] width 5 height 5
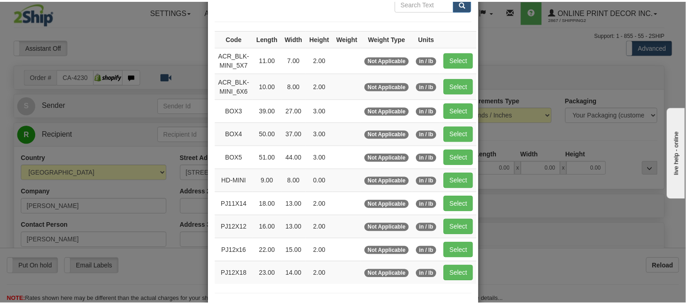
scroll to position [101, 0]
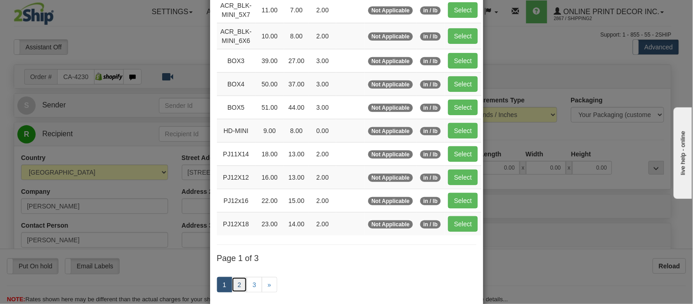
click at [235, 282] on link "2" at bounding box center [240, 285] width 16 height 16
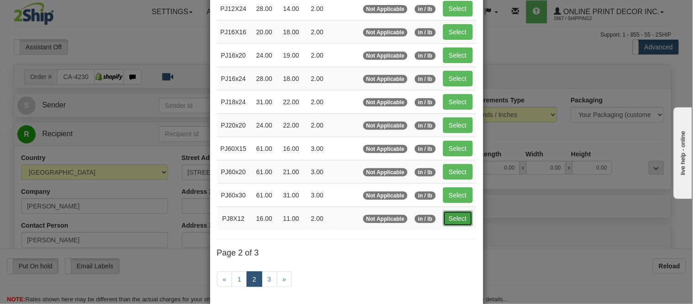
click at [448, 220] on button "Select" at bounding box center [458, 219] width 30 height 16
type input "PJ8X12"
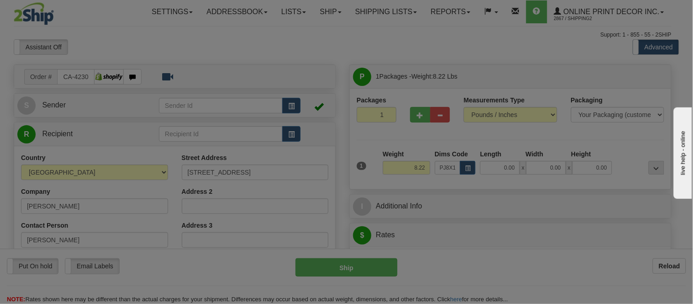
type input "16.00"
type input "11.00"
type input "2.00"
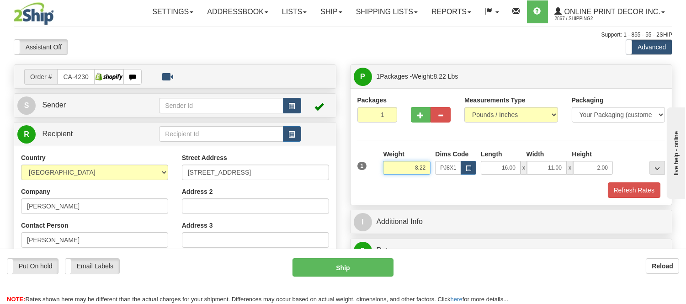
drag, startPoint x: 427, startPoint y: 166, endPoint x: 401, endPoint y: 169, distance: 26.2
click at [401, 169] on input "8.22" at bounding box center [407, 168] width 48 height 14
type input "5"
type input "6.60"
drag, startPoint x: 427, startPoint y: 166, endPoint x: 374, endPoint y: 168, distance: 53.5
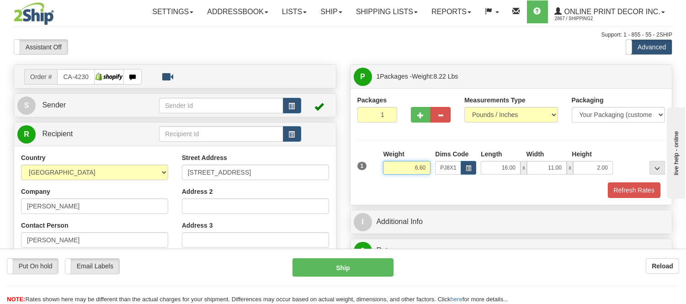
click at [375, 172] on div "1 Weight 6.60 Dims Code x x" at bounding box center [511, 165] width 313 height 32
type input "6.00"
drag, startPoint x: 610, startPoint y: 166, endPoint x: 579, endPoint y: 170, distance: 31.4
click at [579, 170] on input "2.00" at bounding box center [593, 168] width 40 height 14
click button "Delete" at bounding box center [0, 0] width 0 height 0
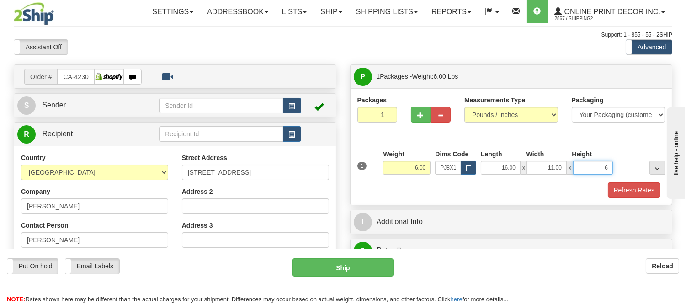
type input "6.00"
click at [649, 190] on button "Refresh Rates" at bounding box center [634, 190] width 53 height 16
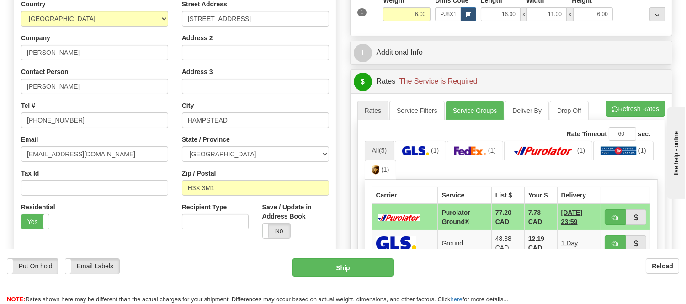
scroll to position [203, 0]
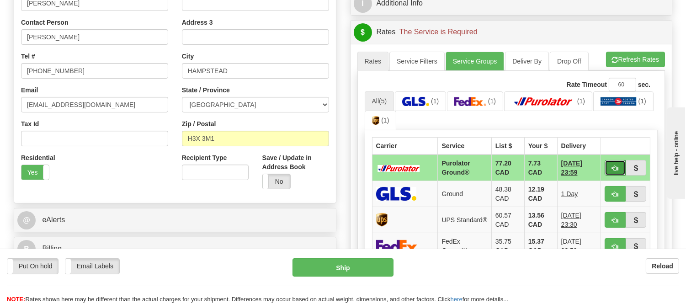
click at [608, 165] on button "button" at bounding box center [615, 168] width 21 height 16
type input "260"
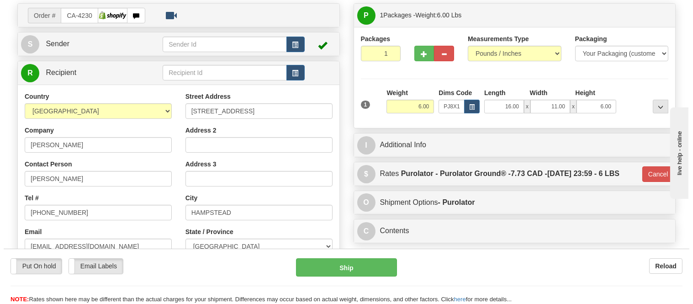
scroll to position [51, 0]
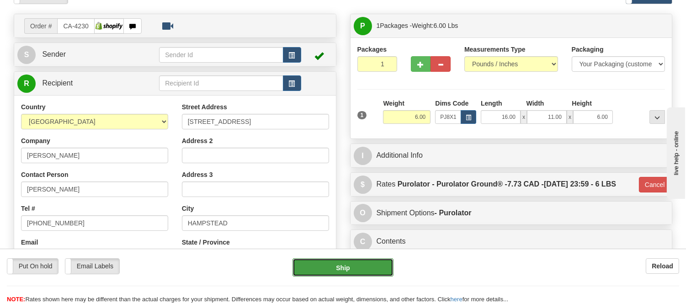
click at [368, 273] on button "Ship" at bounding box center [343, 267] width 101 height 18
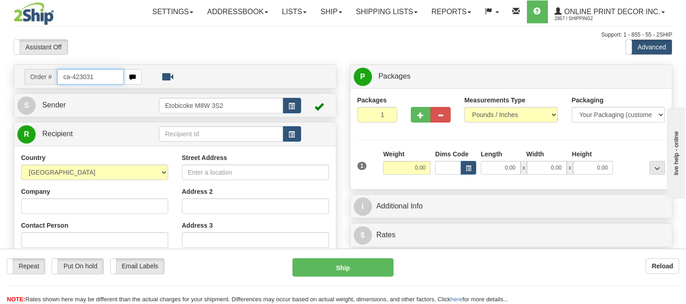
type input "ca-423031"
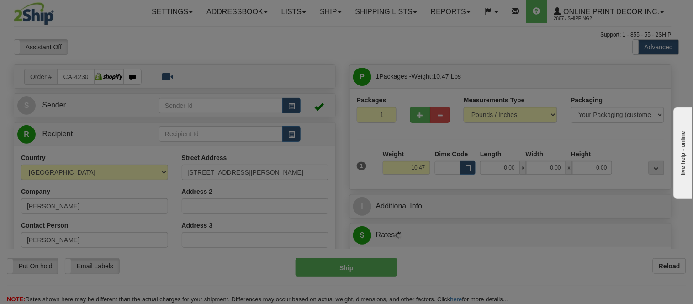
type input "CALGARY"
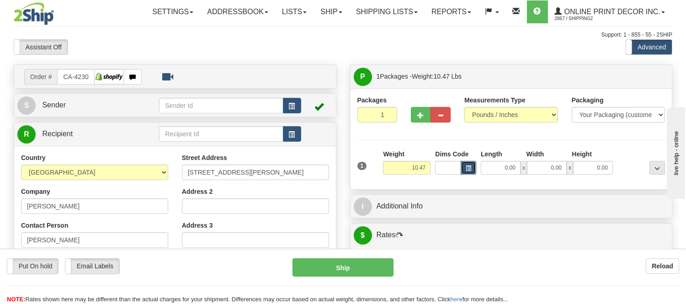
click at [465, 171] on button "button" at bounding box center [469, 168] width 16 height 14
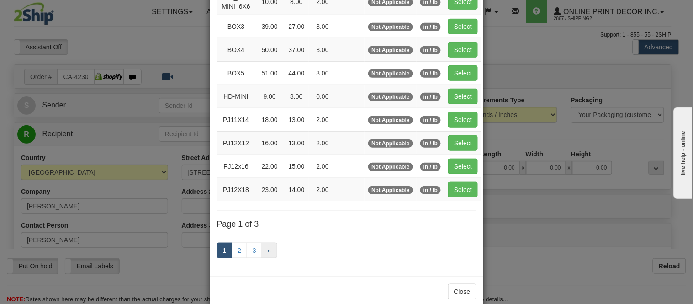
scroll to position [152, 0]
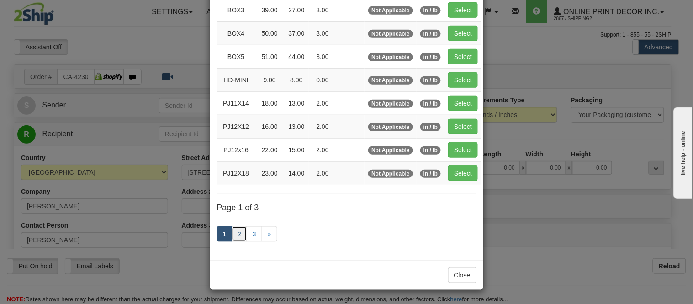
click at [232, 235] on link "2" at bounding box center [240, 234] width 16 height 16
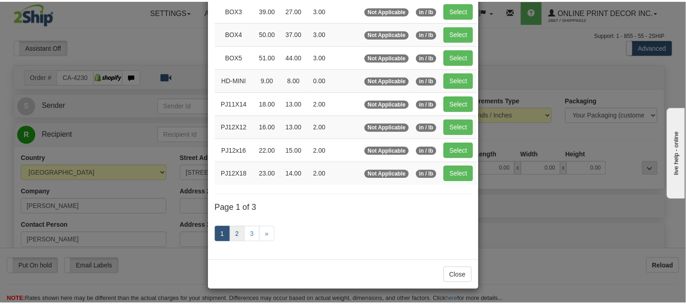
scroll to position [149, 0]
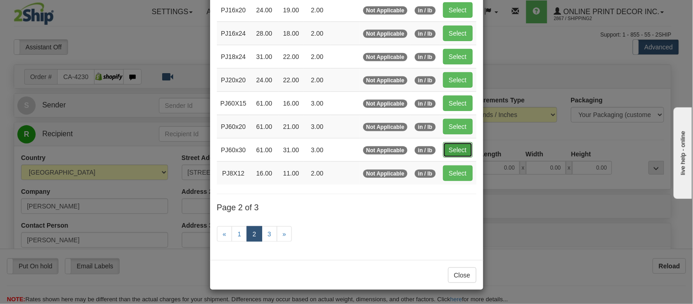
click at [460, 144] on button "Select" at bounding box center [458, 150] width 30 height 16
type input "PJ60x30"
type input "61.00"
type input "31.00"
type input "3.00"
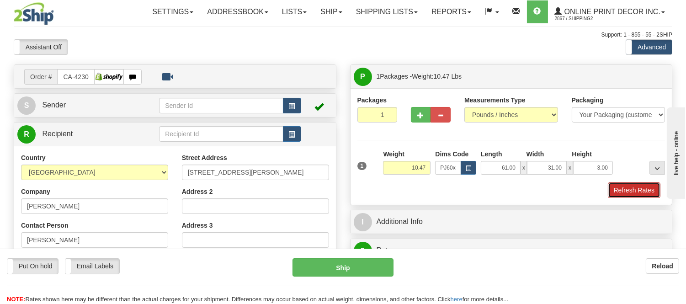
click at [643, 191] on button "Refresh Rates" at bounding box center [634, 190] width 53 height 16
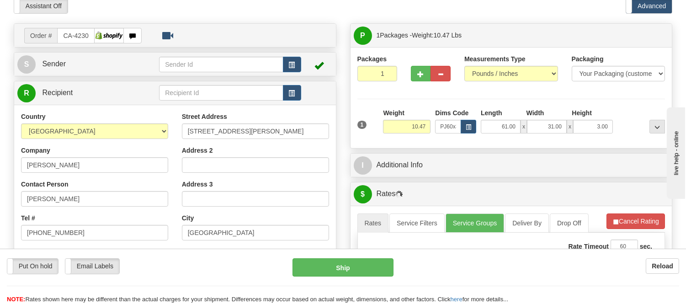
scroll to position [101, 0]
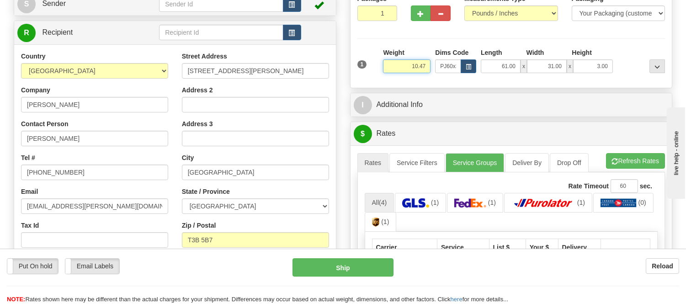
drag, startPoint x: 430, startPoint y: 64, endPoint x: 383, endPoint y: 72, distance: 48.1
click at [383, 72] on div "10.47" at bounding box center [407, 66] width 48 height 14
type input "12.98"
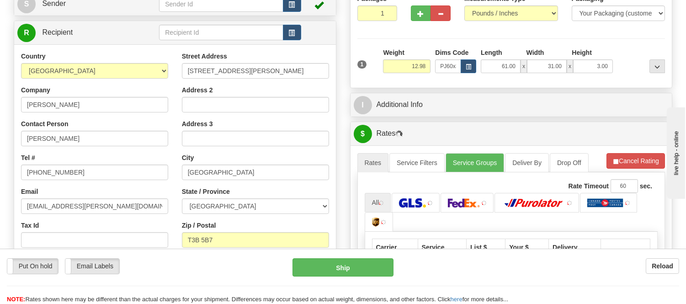
click at [647, 160] on li "Refresh Rates Cancel Rating" at bounding box center [636, 161] width 59 height 16
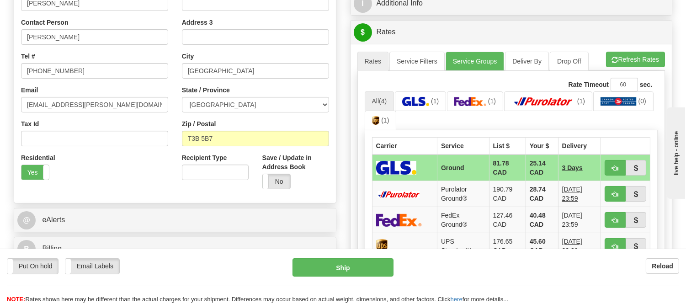
scroll to position [254, 0]
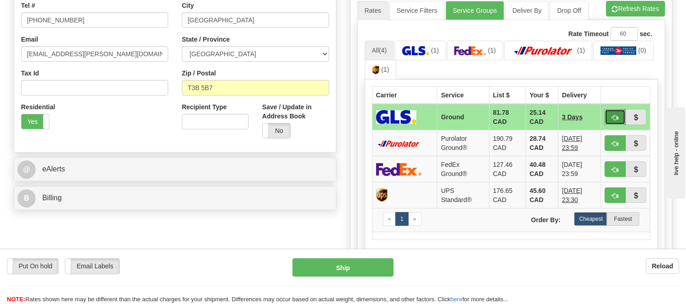
click at [613, 112] on button "button" at bounding box center [615, 117] width 21 height 16
type input "1"
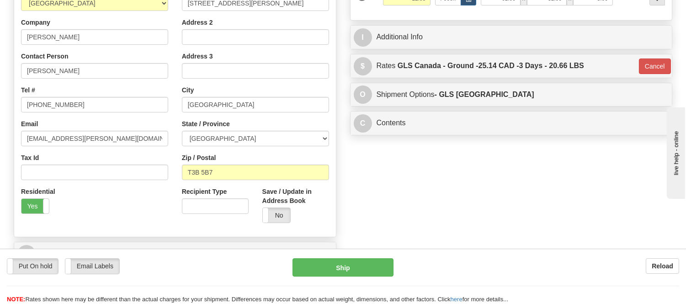
scroll to position [101, 0]
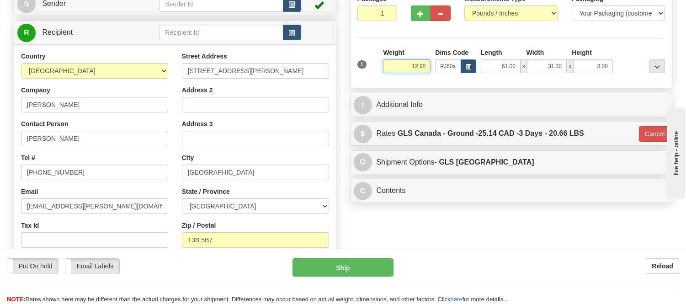
drag, startPoint x: 426, startPoint y: 64, endPoint x: 401, endPoint y: 68, distance: 25.9
click at [401, 68] on input "12.98" at bounding box center [407, 66] width 48 height 14
drag, startPoint x: 426, startPoint y: 65, endPoint x: 385, endPoint y: 69, distance: 40.8
click at [385, 69] on input "13.98" at bounding box center [407, 66] width 48 height 14
type input "17.98"
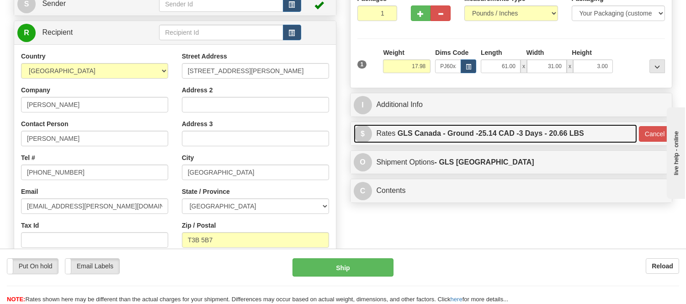
click at [517, 135] on span "25.14 CAD -" at bounding box center [499, 133] width 41 height 8
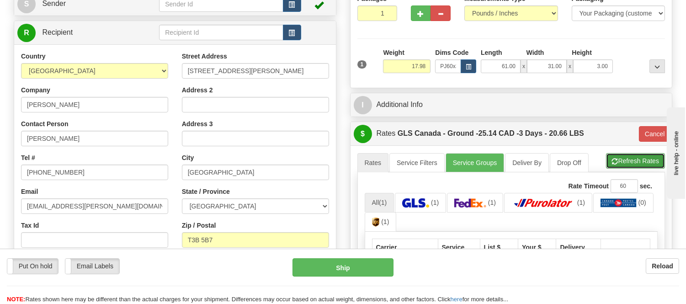
click at [633, 168] on button "Refresh Rates" at bounding box center [635, 161] width 59 height 16
type input "1"
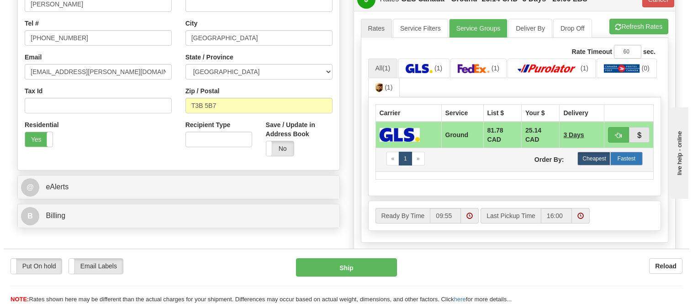
scroll to position [254, 0]
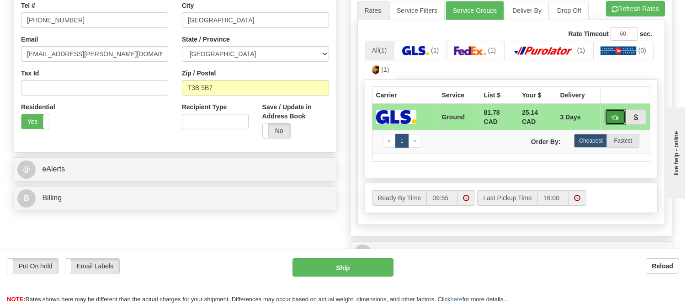
click at [610, 118] on button "button" at bounding box center [615, 117] width 21 height 16
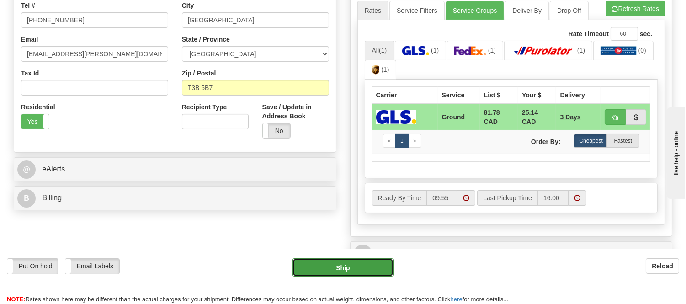
click at [327, 271] on button "Ship" at bounding box center [343, 267] width 101 height 18
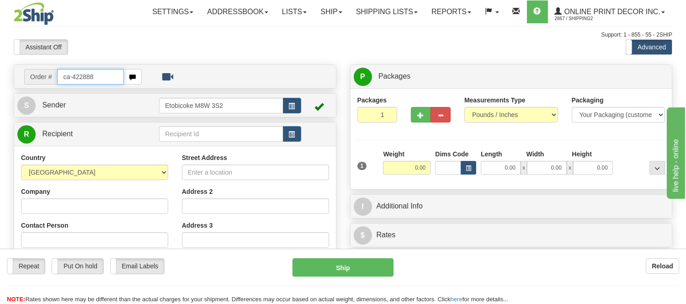
type input "ca-422888"
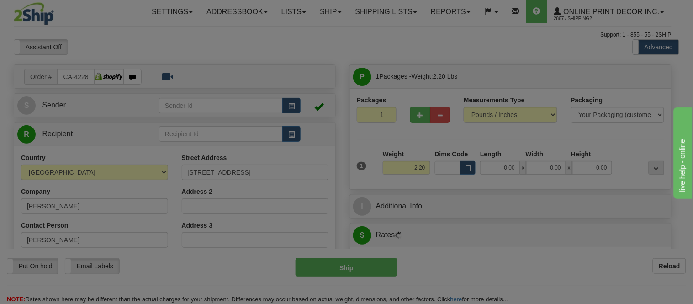
type input "COURTENAY"
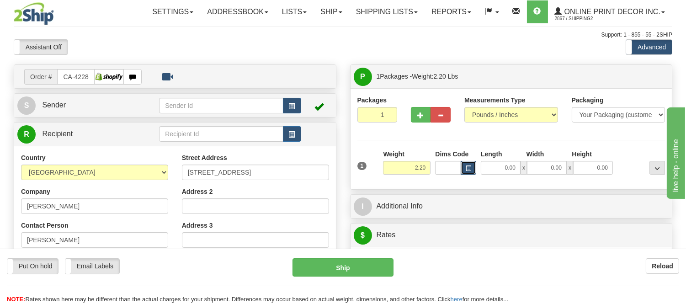
click at [473, 170] on button "button" at bounding box center [469, 168] width 16 height 14
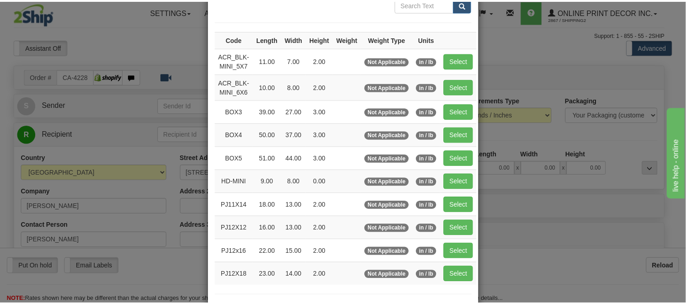
scroll to position [101, 0]
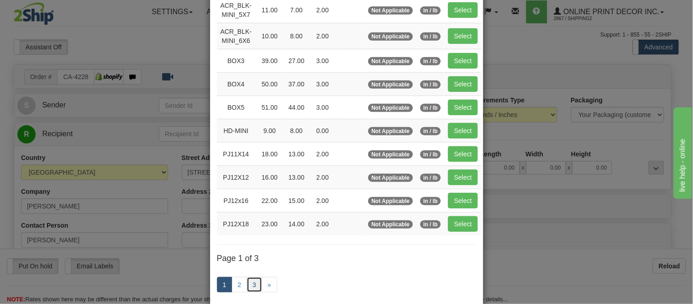
click at [251, 281] on link "3" at bounding box center [255, 285] width 16 height 16
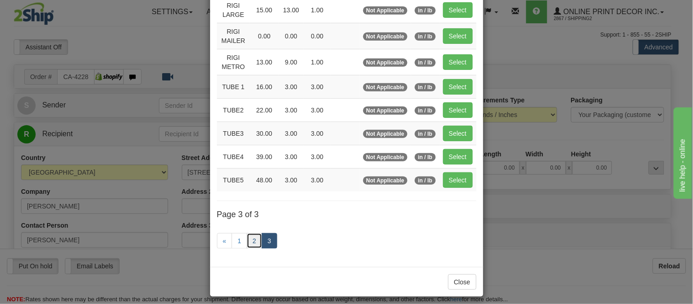
click at [247, 240] on link "2" at bounding box center [255, 241] width 16 height 16
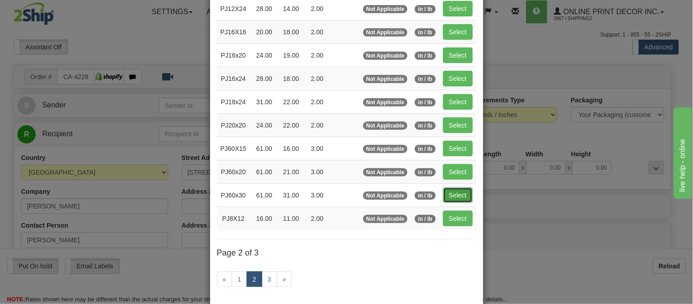
click at [446, 197] on button "Select" at bounding box center [458, 195] width 30 height 16
type input "PJ60x30"
type input "61.00"
type input "31.00"
type input "3.00"
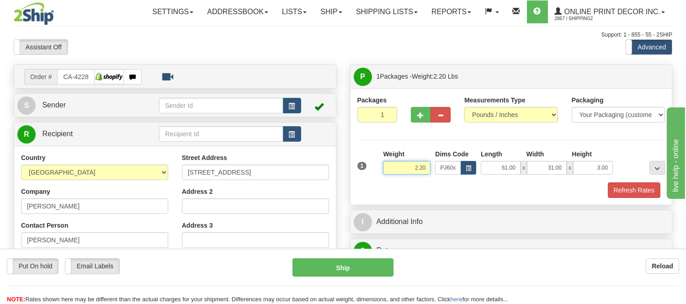
drag, startPoint x: 426, startPoint y: 167, endPoint x: 382, endPoint y: 182, distance: 46.3
click at [382, 182] on div "1 Weight 2.20 Dims Code PJ60x30 Length Width Height x x" at bounding box center [511, 173] width 308 height 48
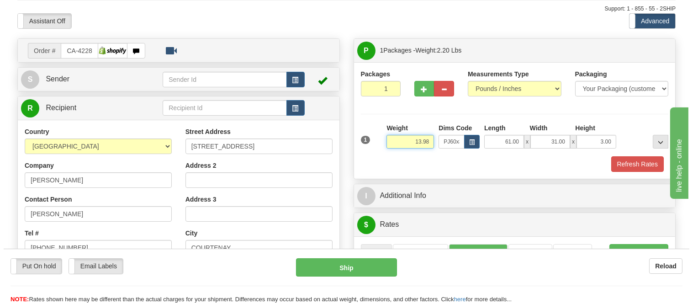
scroll to position [51, 0]
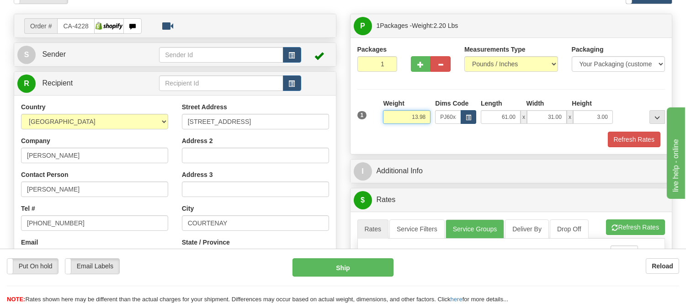
type input "13.98"
click at [467, 118] on span "button" at bounding box center [468, 117] width 5 height 5
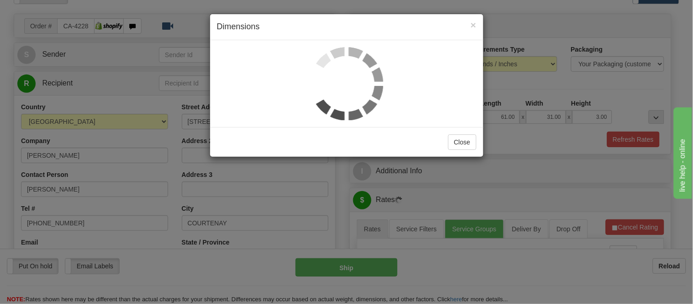
scroll to position [0, 0]
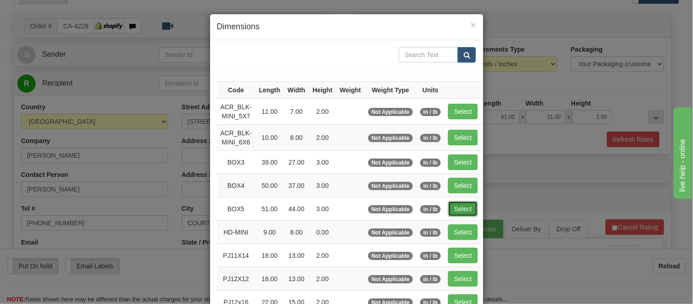
click at [458, 205] on button "Select" at bounding box center [463, 209] width 30 height 16
type input "BOX5"
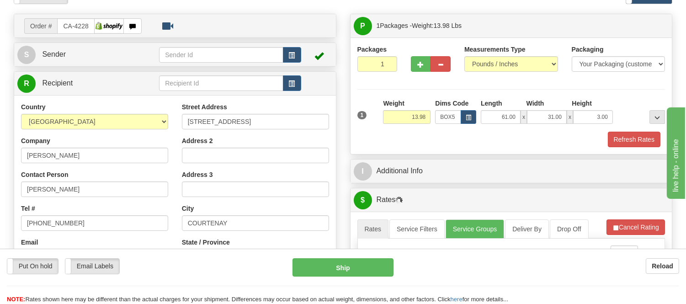
type input "51.00"
type input "44.00"
drag, startPoint x: 426, startPoint y: 115, endPoint x: 398, endPoint y: 106, distance: 29.8
click at [398, 106] on div "Weight 13.98" at bounding box center [407, 111] width 48 height 25
type input "15.98"
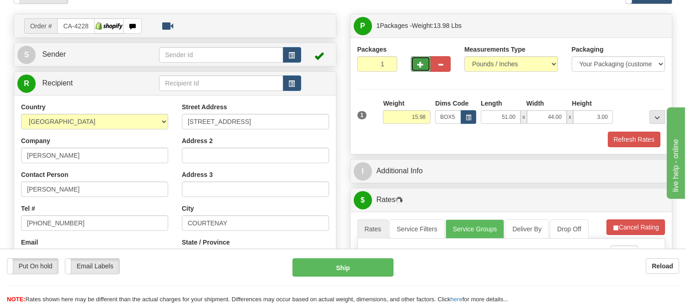
click at [420, 66] on span "button" at bounding box center [421, 65] width 6 height 6
radio input "true"
type input "2"
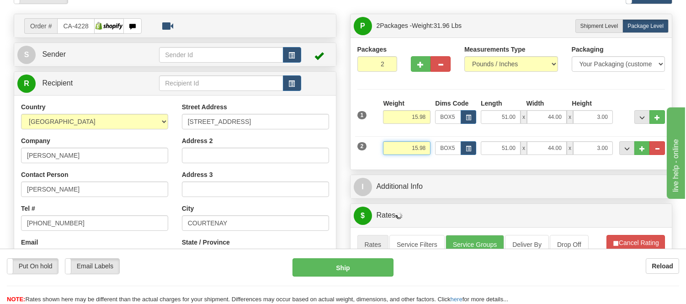
drag, startPoint x: 429, startPoint y: 147, endPoint x: 409, endPoint y: 151, distance: 20.5
click at [409, 151] on input "15.98" at bounding box center [407, 148] width 48 height 14
type input "13.98"
click at [471, 151] on span "button" at bounding box center [468, 148] width 5 height 5
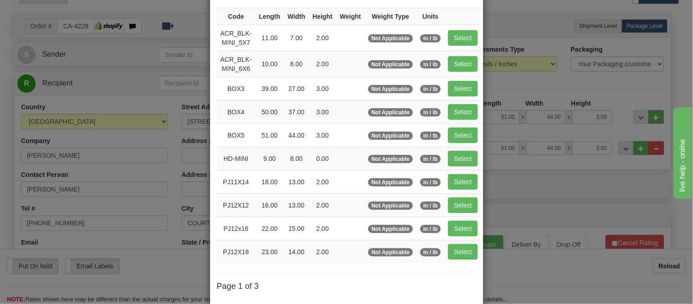
scroll to position [152, 0]
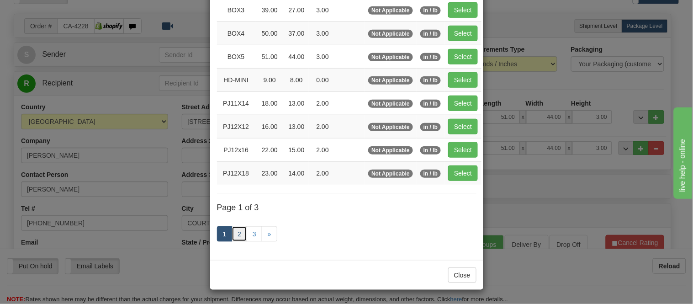
click at [232, 235] on link "2" at bounding box center [240, 234] width 16 height 16
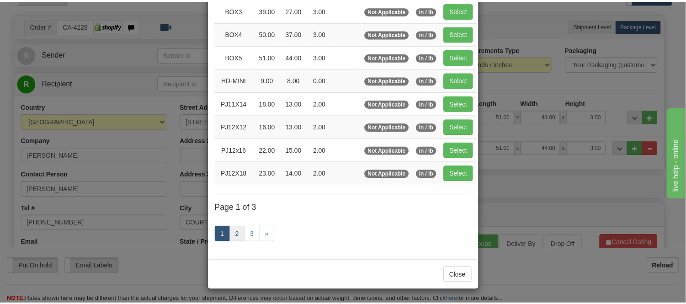
scroll to position [149, 0]
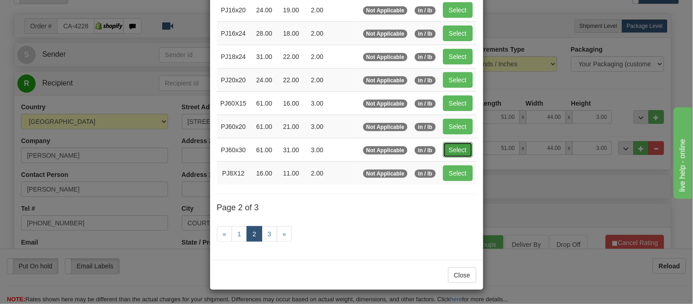
click at [453, 144] on button "Select" at bounding box center [458, 150] width 30 height 16
type input "PJ60x30"
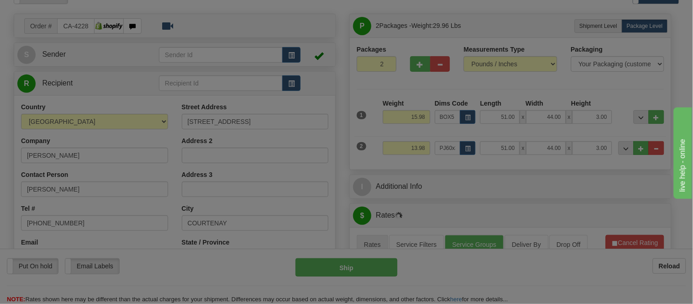
type input "61.00"
type input "31.00"
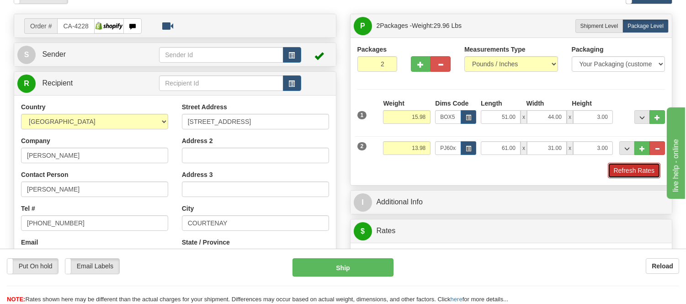
click at [641, 165] on button "Refresh Rates" at bounding box center [634, 171] width 53 height 16
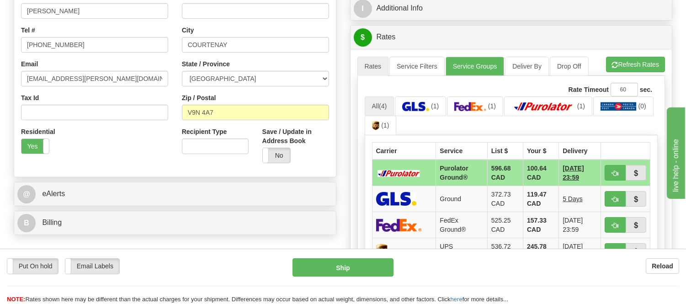
scroll to position [254, 0]
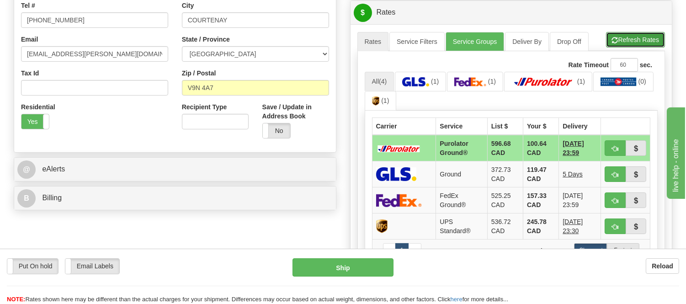
click at [613, 39] on span "button" at bounding box center [615, 40] width 6 height 6
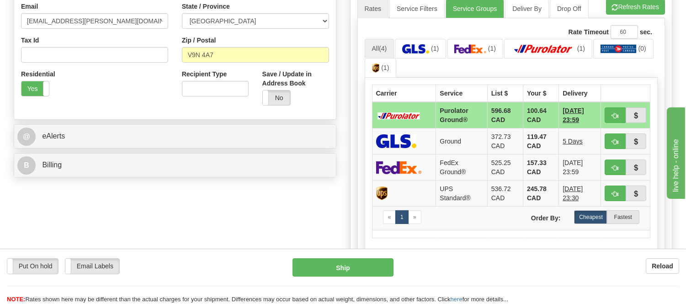
scroll to position [304, 0]
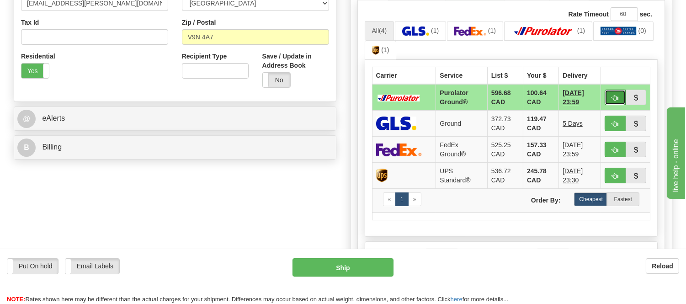
click at [611, 95] on button "button" at bounding box center [615, 98] width 21 height 16
type input "260"
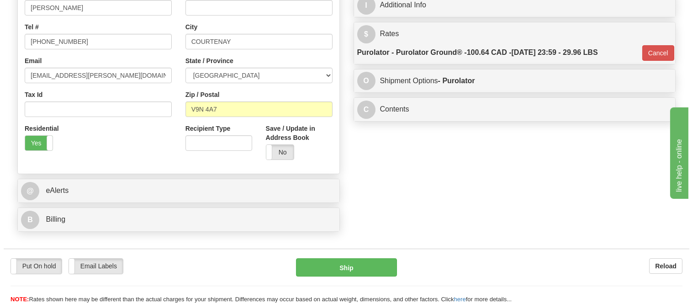
scroll to position [101, 0]
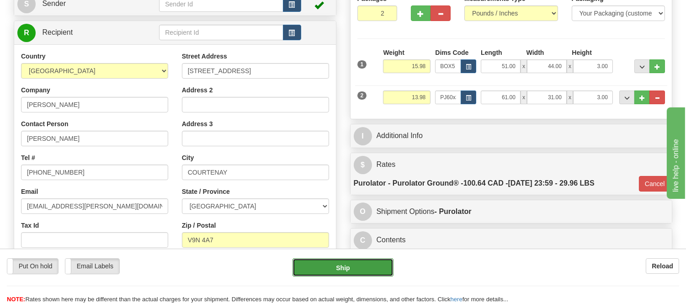
click at [370, 261] on button "Ship" at bounding box center [343, 267] width 101 height 18
